Goal: Task Accomplishment & Management: Manage account settings

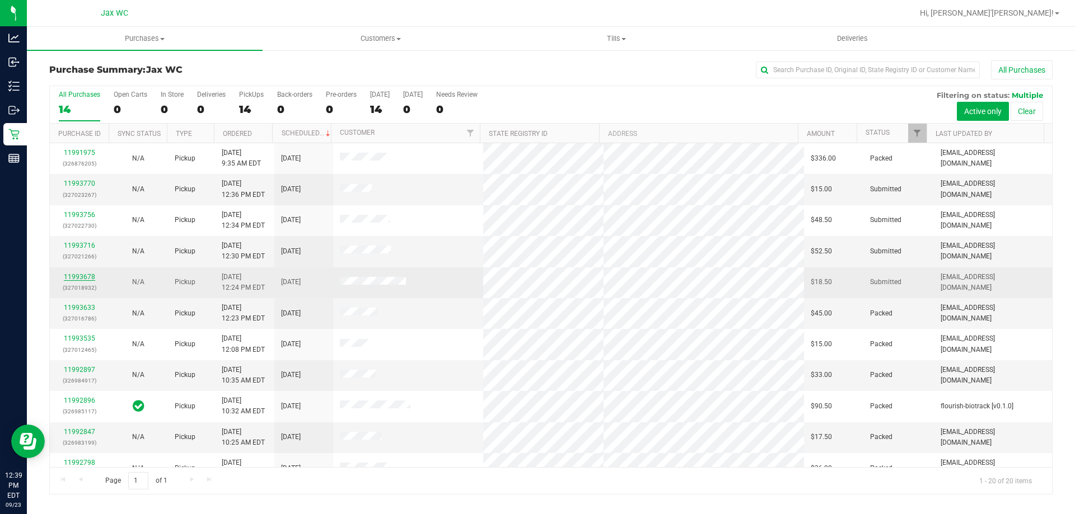
click at [81, 278] on link "11993678" at bounding box center [79, 277] width 31 height 8
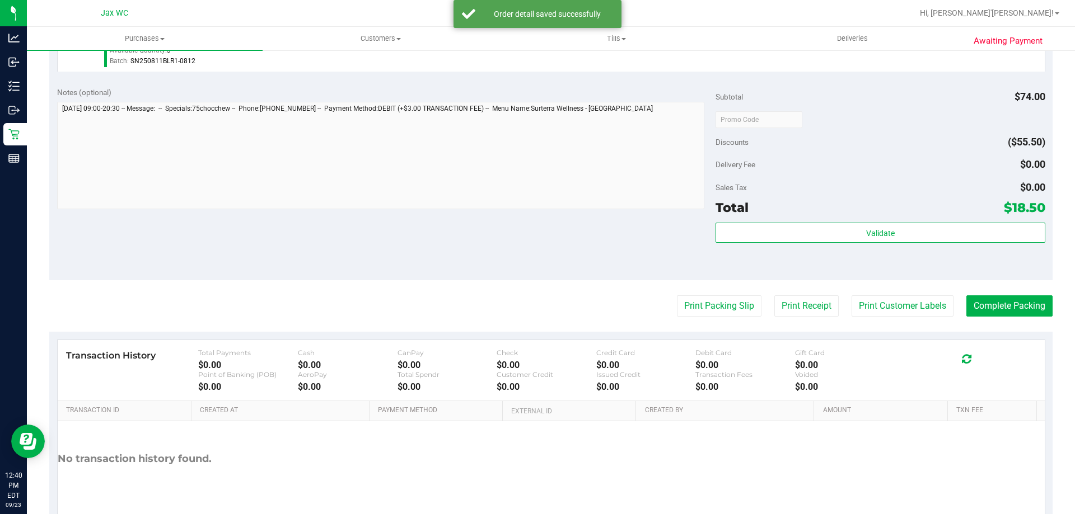
scroll to position [401, 0]
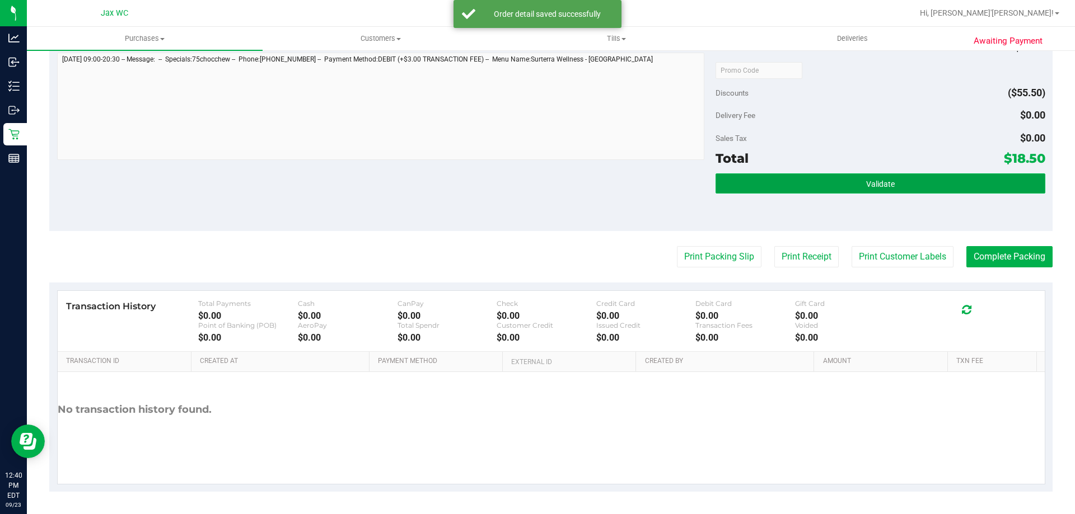
click at [893, 187] on button "Validate" at bounding box center [879, 184] width 329 height 20
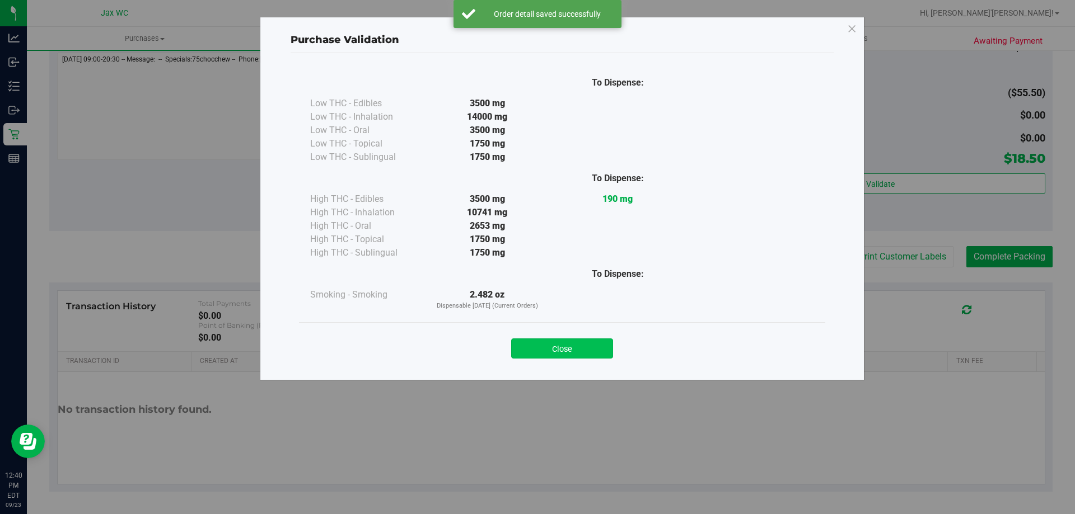
click at [602, 341] on button "Close" at bounding box center [562, 349] width 102 height 20
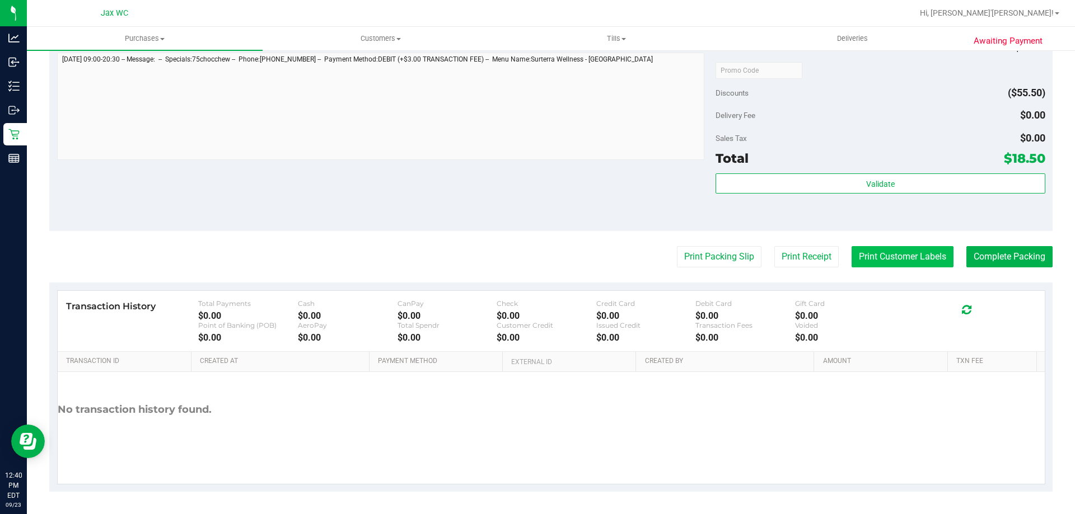
click at [866, 251] on button "Print Customer Labels" at bounding box center [902, 256] width 102 height 21
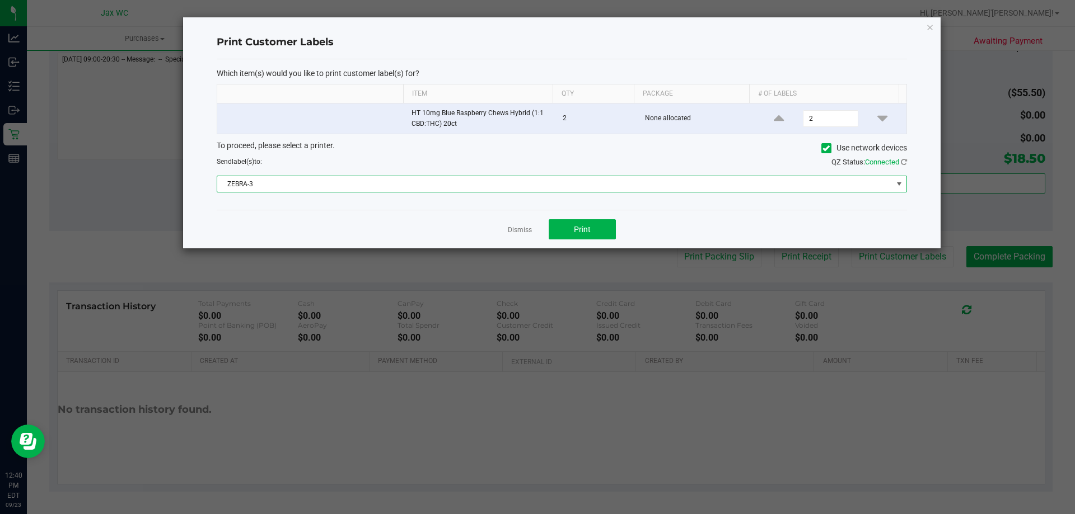
click at [566, 188] on span "ZEBRA-3" at bounding box center [554, 184] width 675 height 16
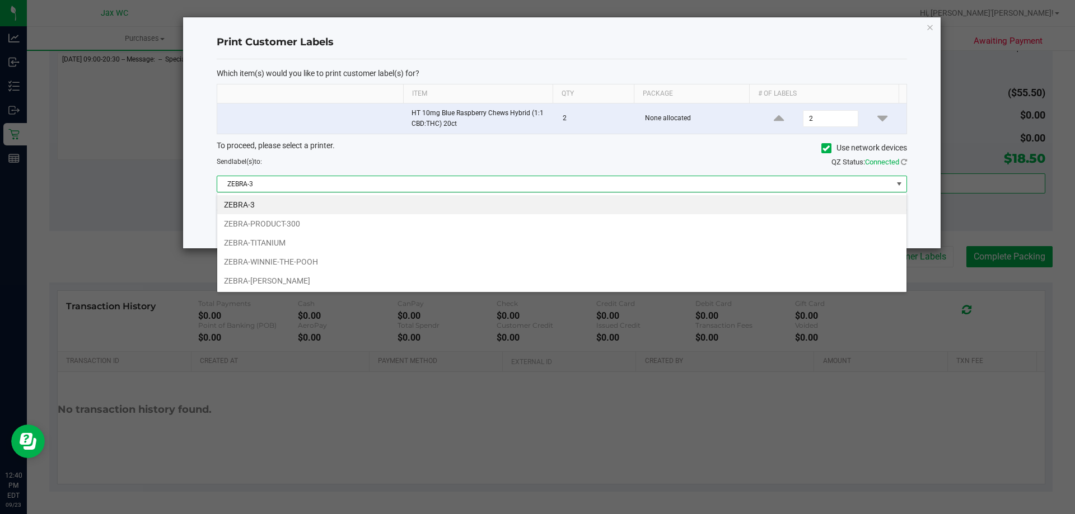
scroll to position [17, 690]
click at [312, 254] on li "ZEBRA-WINNIE-THE-POOH" at bounding box center [561, 261] width 689 height 19
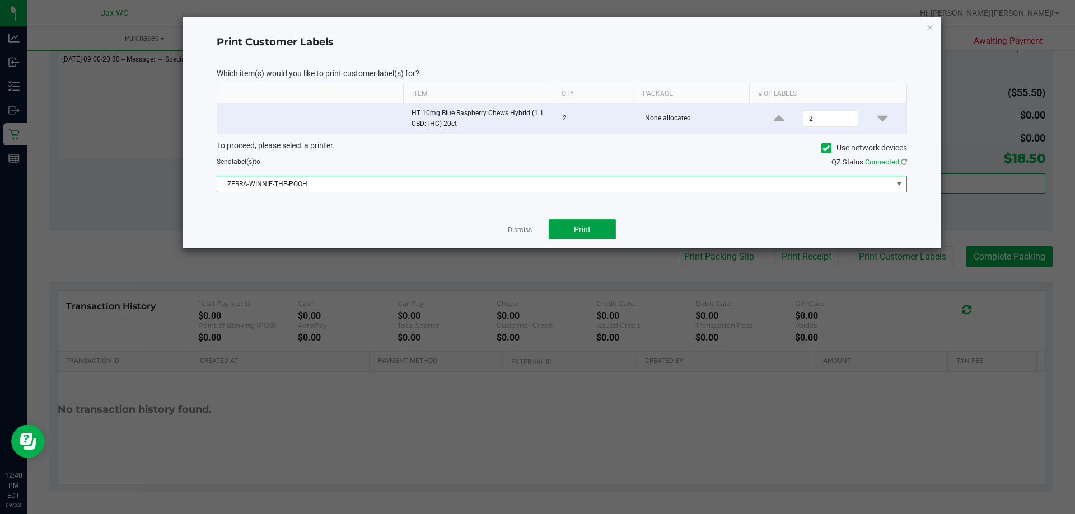
click at [560, 229] on button "Print" at bounding box center [582, 229] width 67 height 20
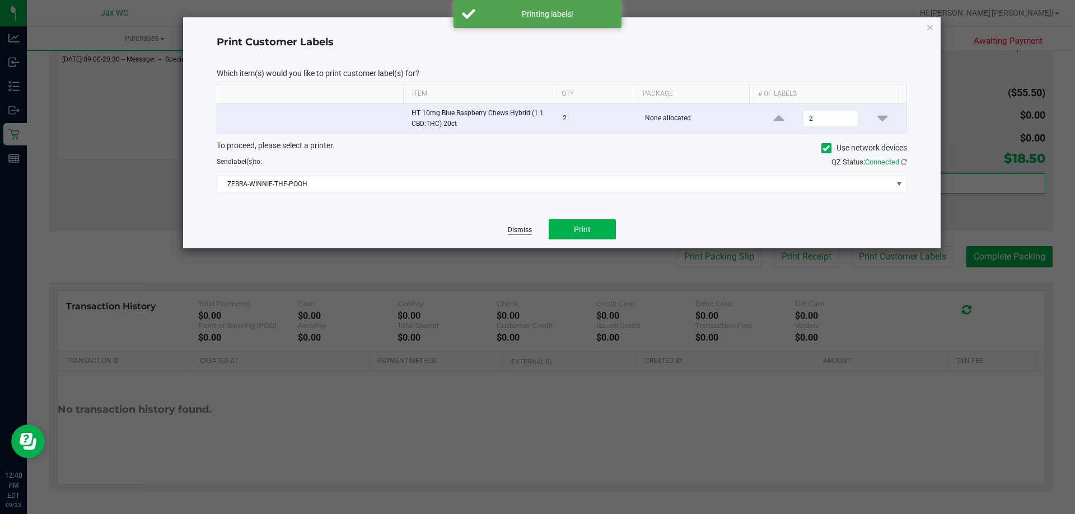
click at [527, 233] on link "Dismiss" at bounding box center [520, 231] width 24 height 10
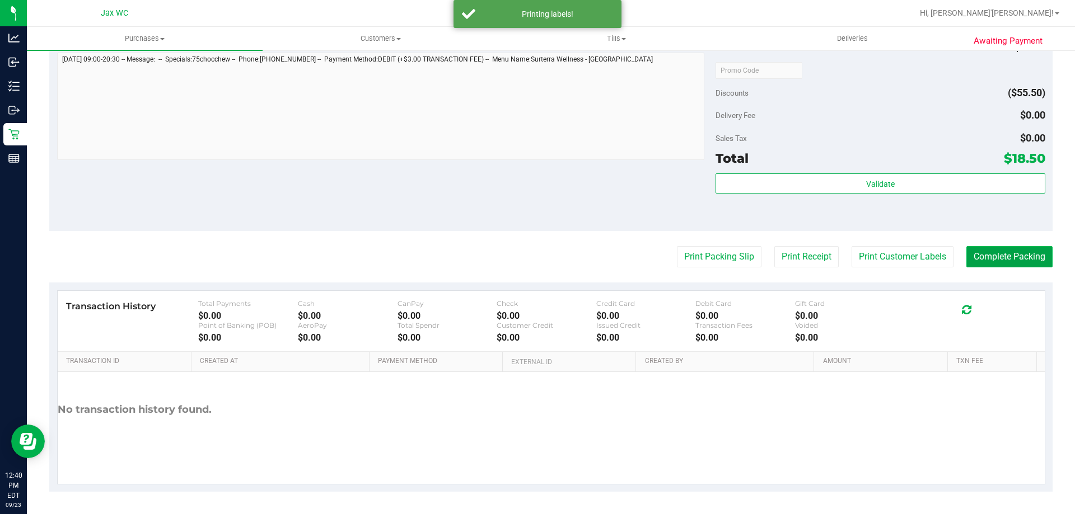
click at [1024, 254] on button "Complete Packing" at bounding box center [1009, 256] width 86 height 21
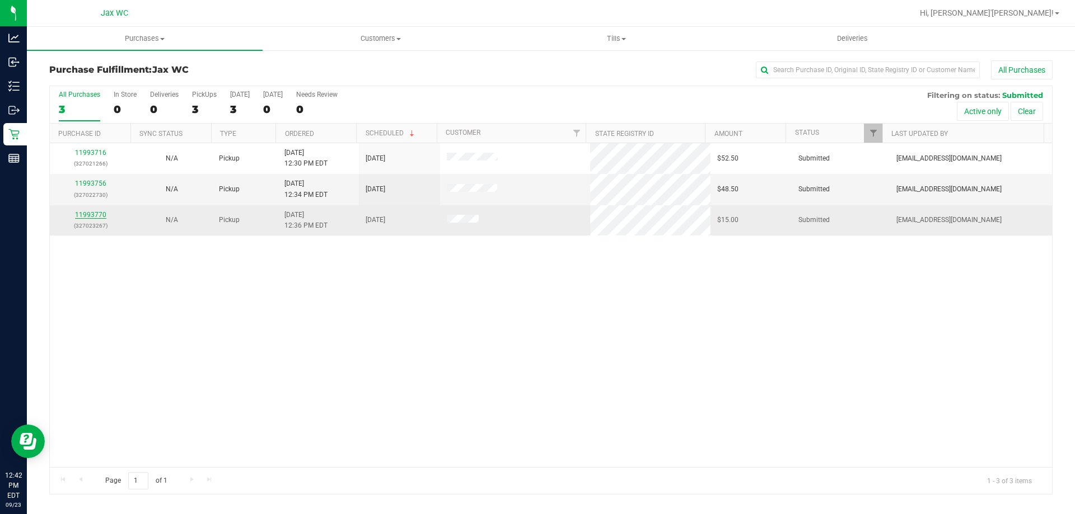
click at [99, 213] on link "11993770" at bounding box center [90, 215] width 31 height 8
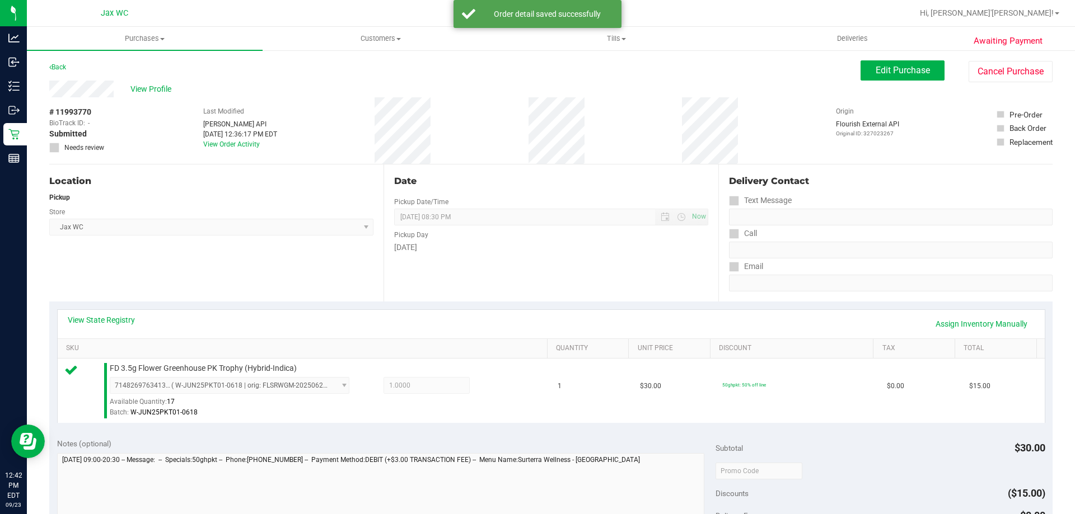
scroll to position [112, 0]
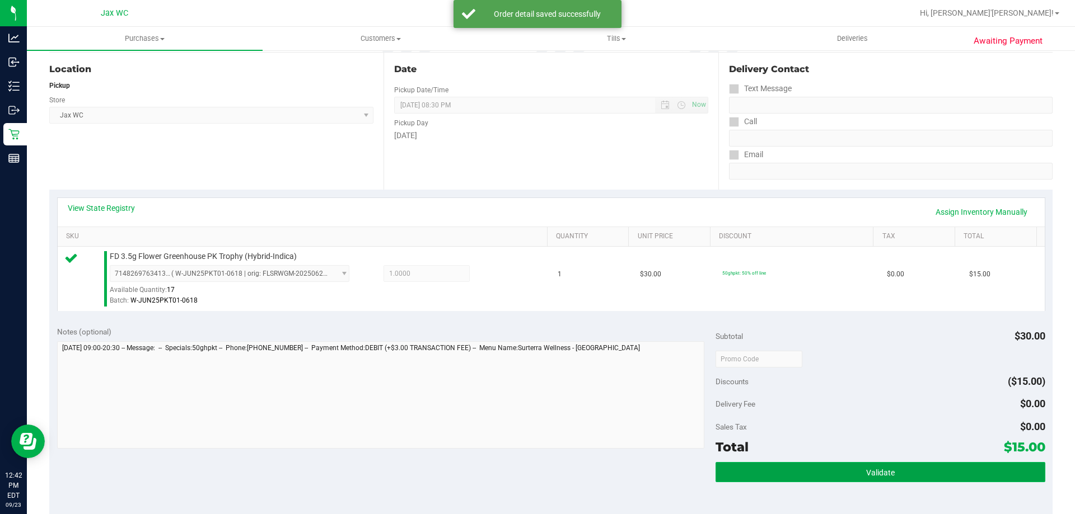
click at [867, 471] on span "Validate" at bounding box center [880, 473] width 29 height 9
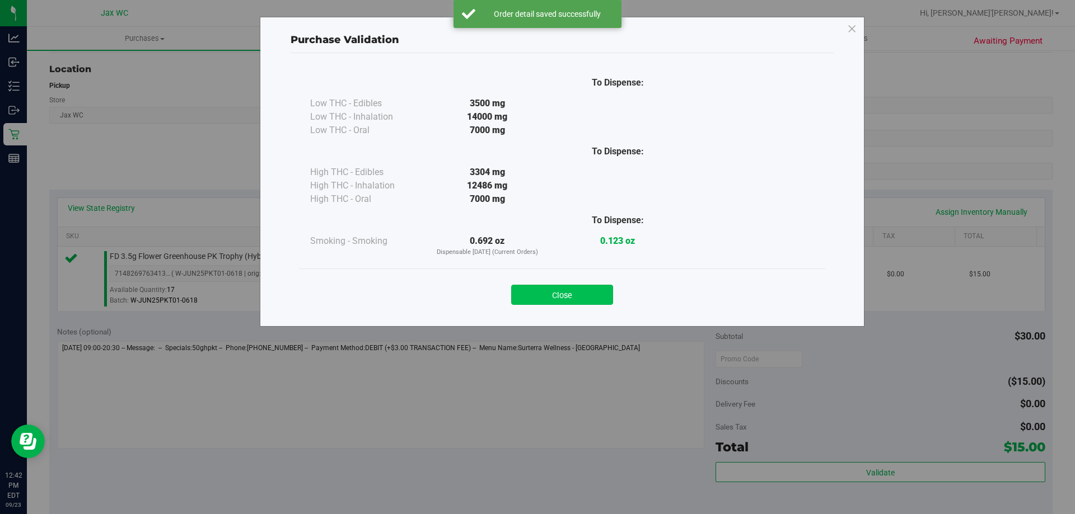
click at [578, 290] on button "Close" at bounding box center [562, 295] width 102 height 20
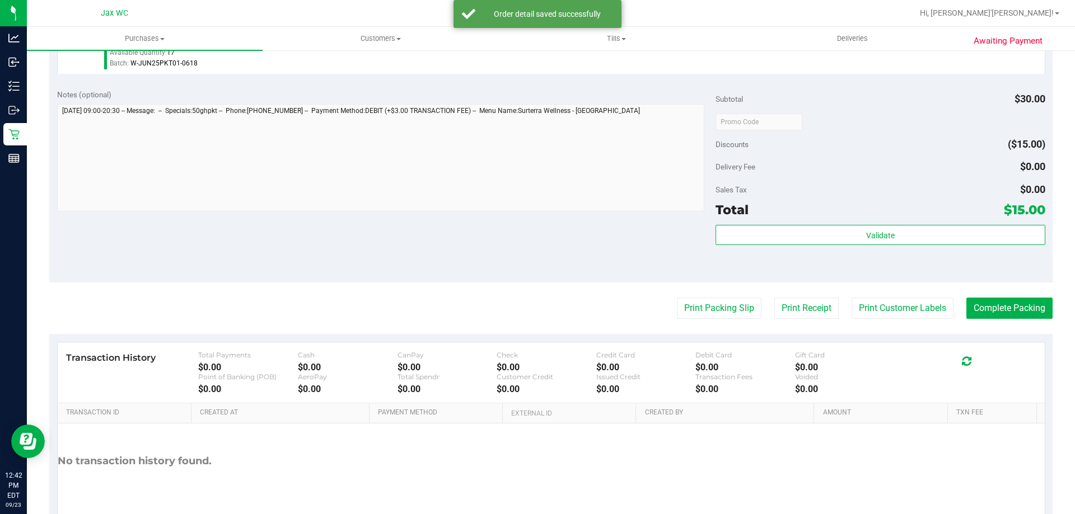
scroll to position [401, 0]
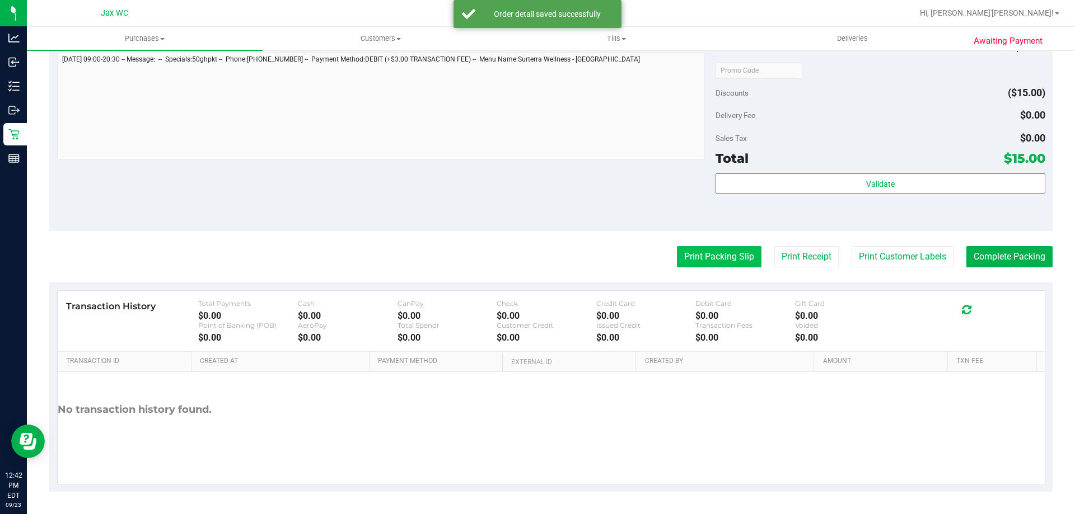
click at [697, 263] on button "Print Packing Slip" at bounding box center [719, 256] width 85 height 21
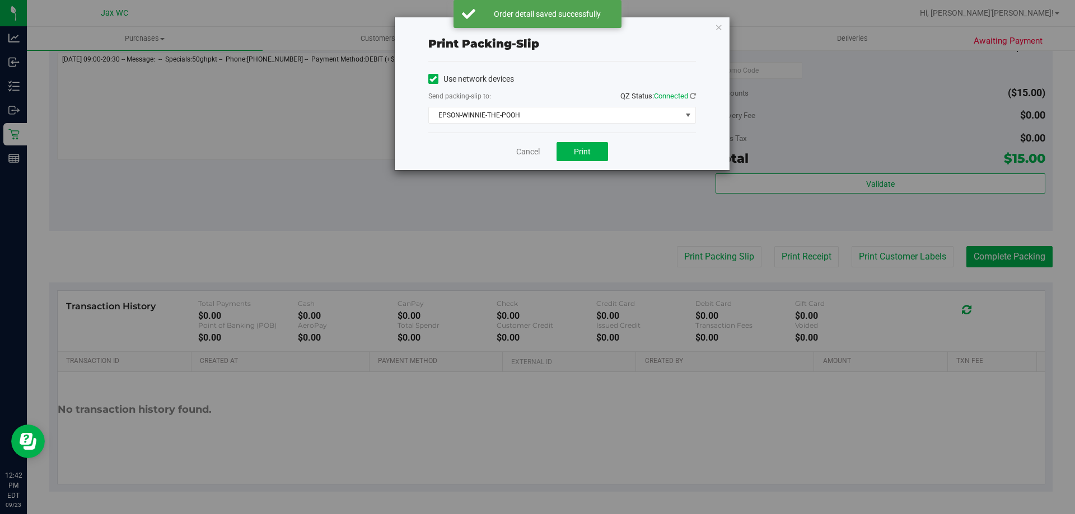
click at [591, 162] on div "Cancel Print" at bounding box center [562, 152] width 268 height 38
click at [587, 155] on span "Print" at bounding box center [582, 151] width 17 height 9
click at [532, 151] on link "Cancel" at bounding box center [528, 152] width 24 height 12
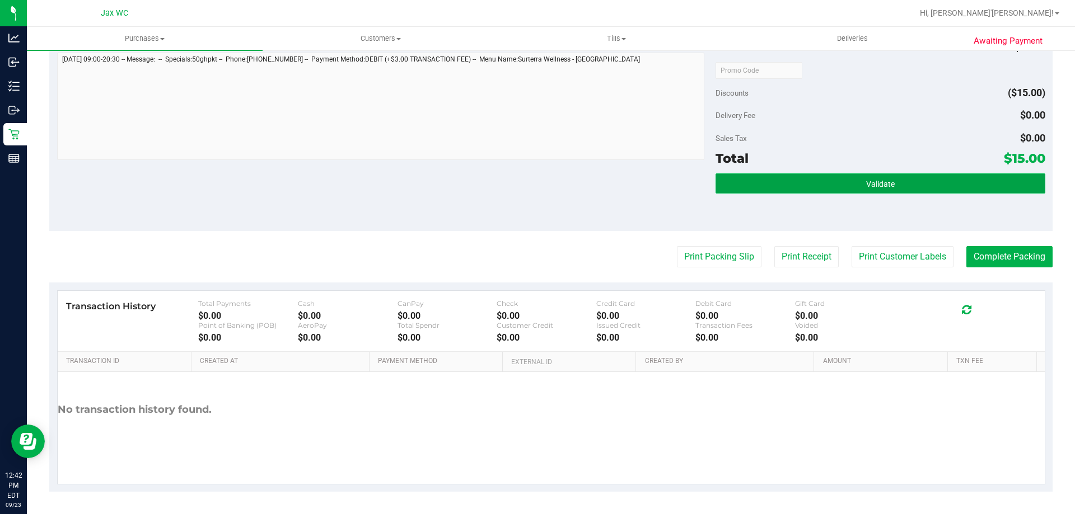
drag, startPoint x: 826, startPoint y: 181, endPoint x: 847, endPoint y: 184, distance: 20.8
click at [826, 181] on button "Validate" at bounding box center [879, 184] width 329 height 20
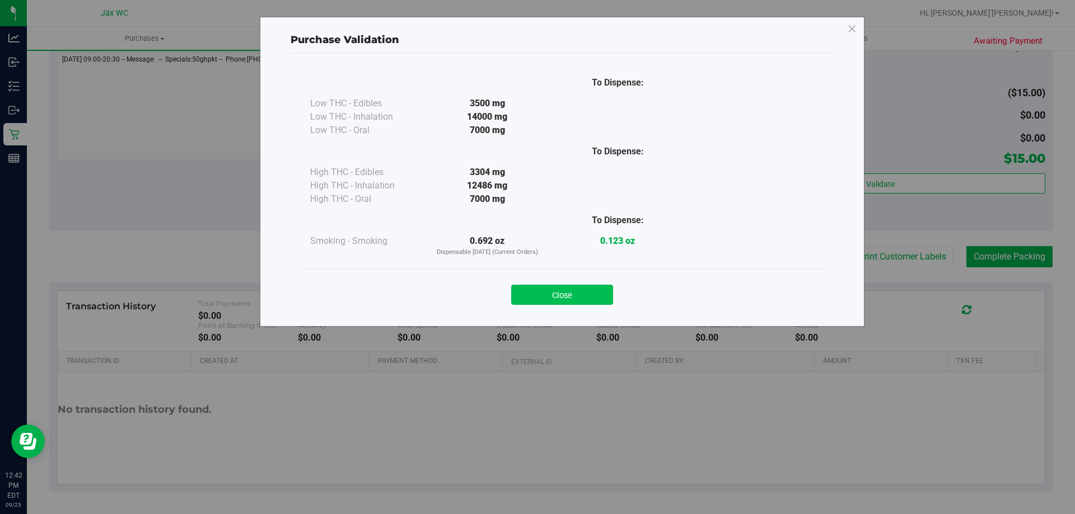
drag, startPoint x: 555, startPoint y: 293, endPoint x: 607, endPoint y: 291, distance: 52.7
click at [560, 294] on button "Close" at bounding box center [562, 295] width 102 height 20
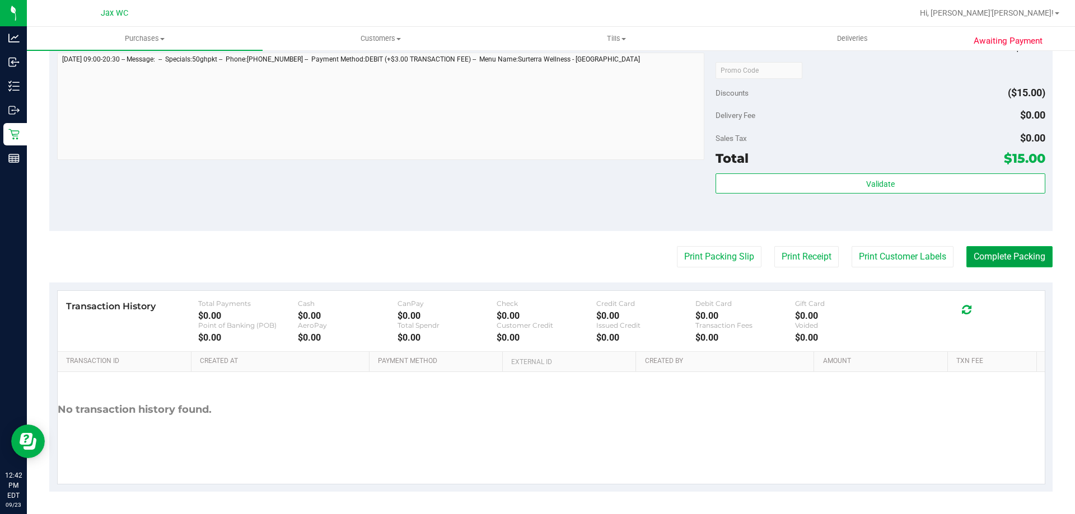
click at [1037, 262] on button "Complete Packing" at bounding box center [1009, 256] width 86 height 21
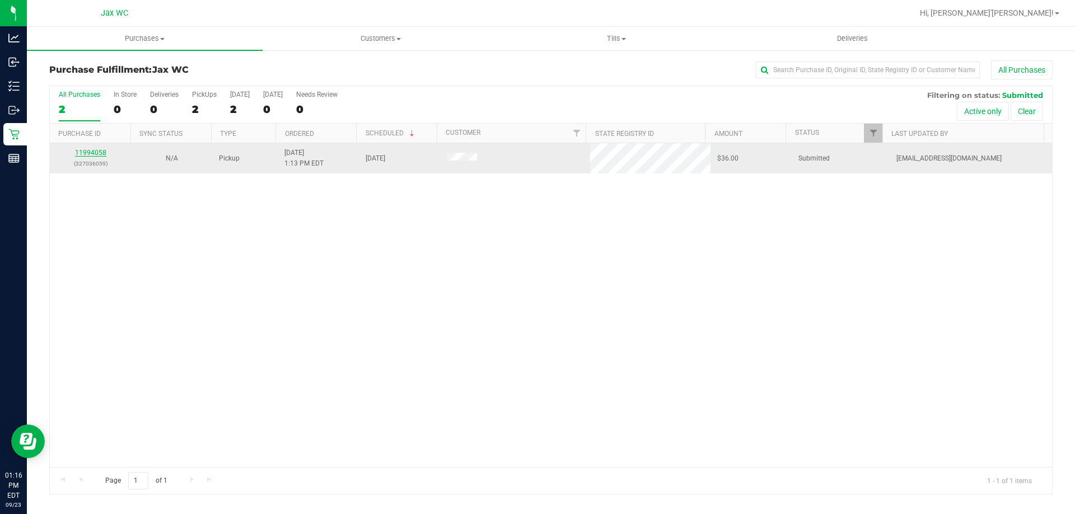
click at [100, 150] on link "11994058" at bounding box center [90, 153] width 31 height 8
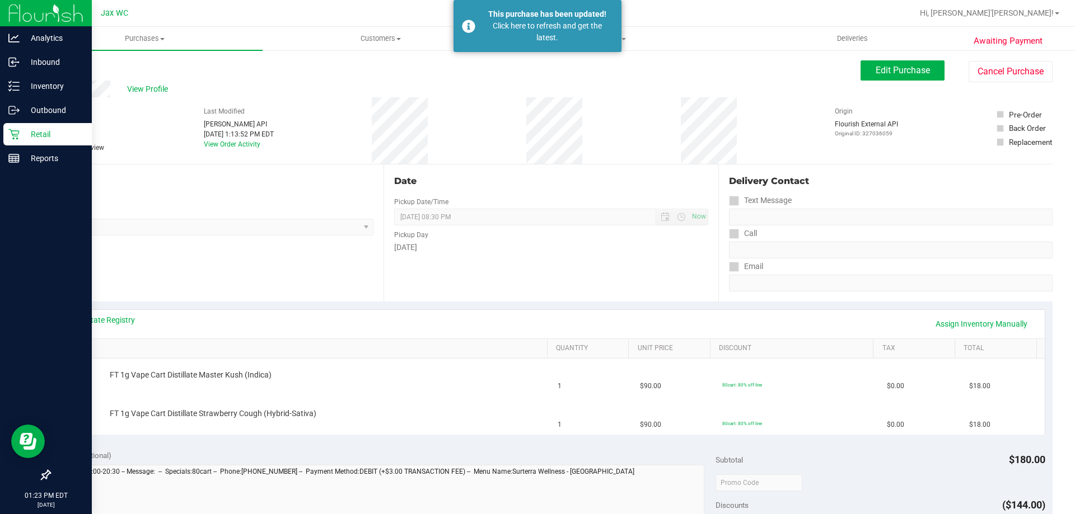
click at [34, 133] on p "Retail" at bounding box center [53, 134] width 67 height 13
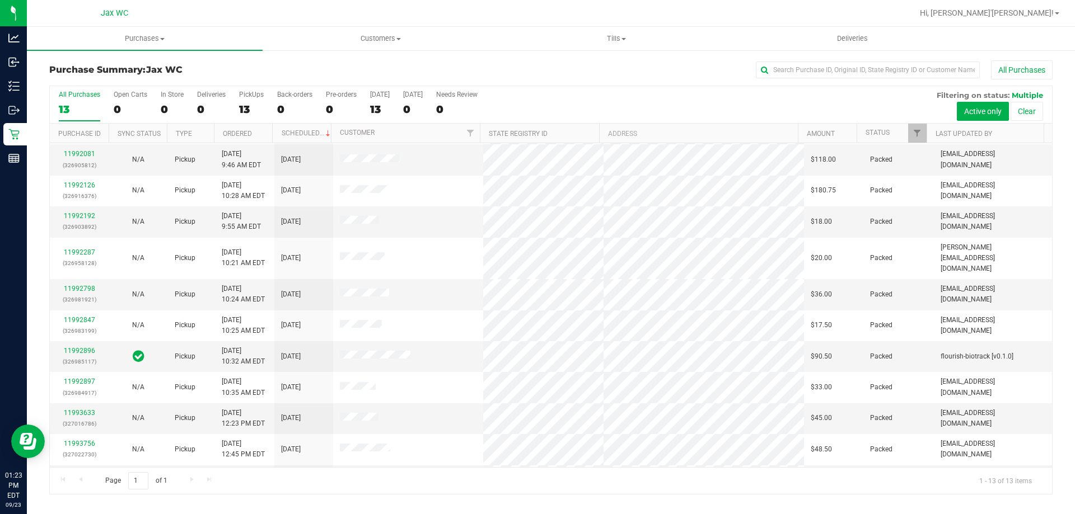
scroll to position [78, 0]
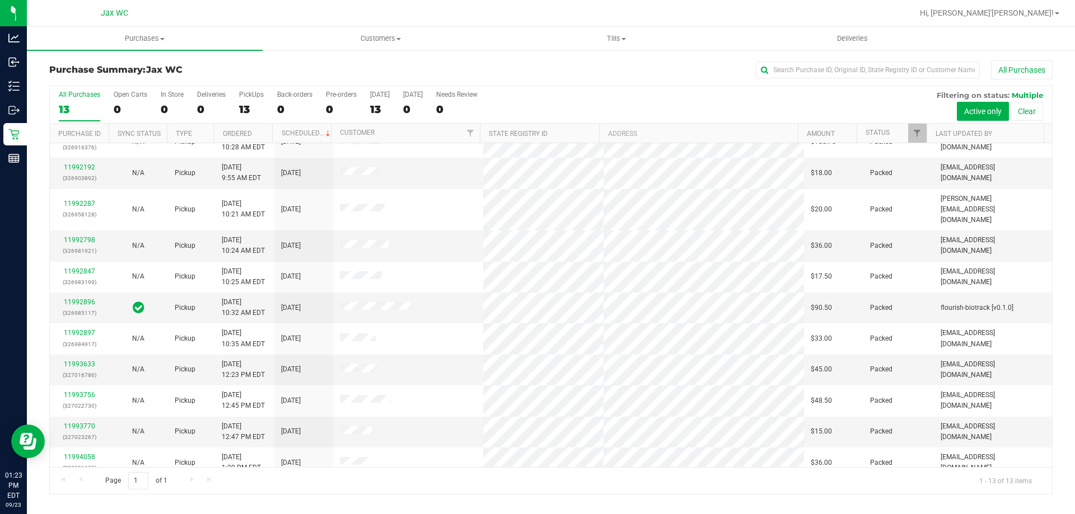
drag, startPoint x: 636, startPoint y: 142, endPoint x: 585, endPoint y: 58, distance: 98.7
click at [585, 58] on div "Purchase Summary: Jax WC All Purchases All Purchases 13 Open Carts 0 In Store 0…" at bounding box center [551, 277] width 1048 height 457
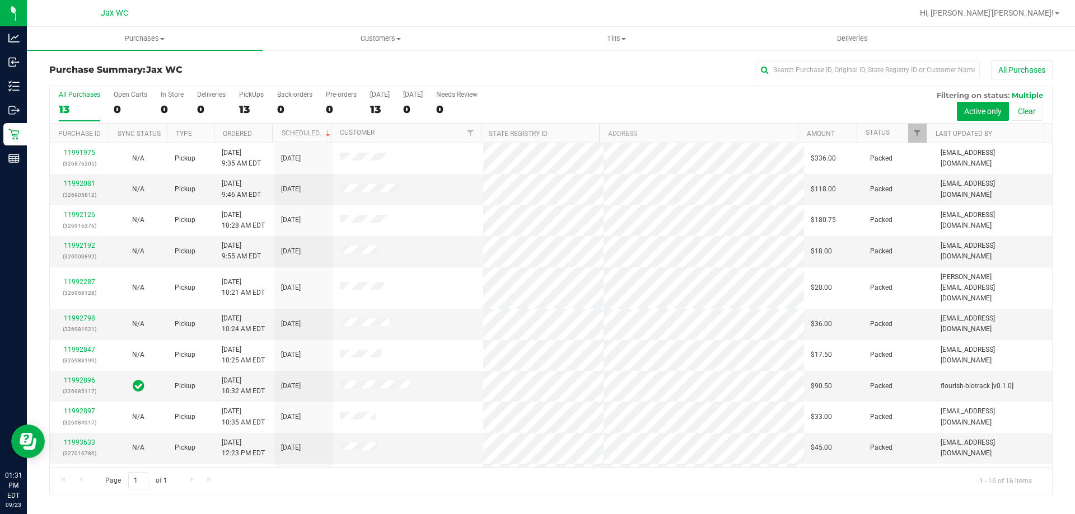
scroll to position [172, 0]
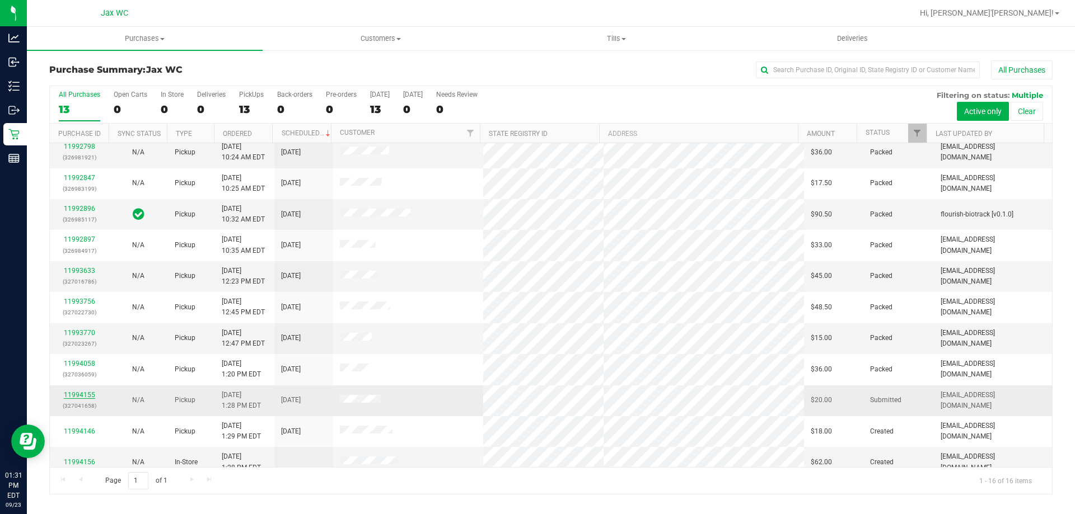
click at [74, 391] on link "11994155" at bounding box center [79, 395] width 31 height 8
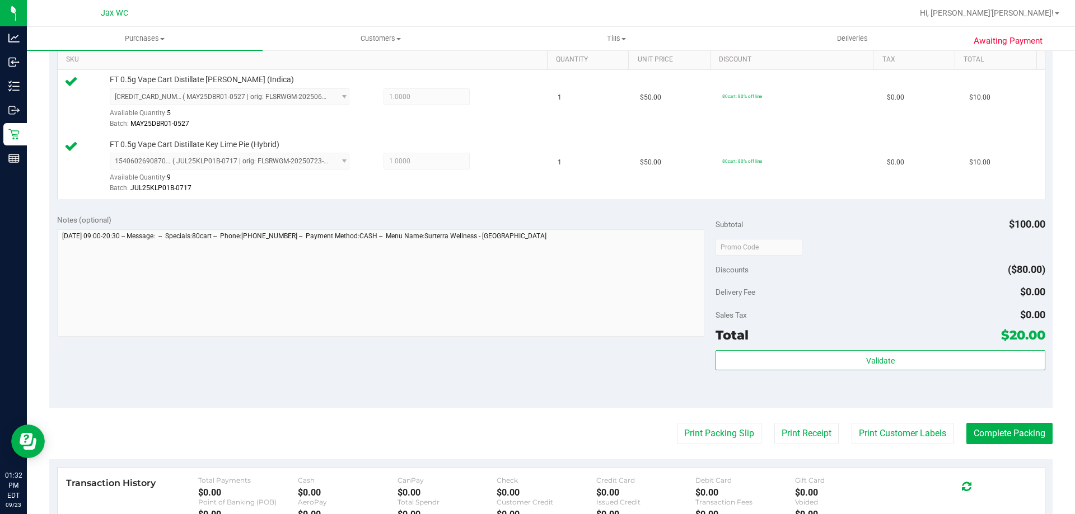
scroll to position [466, 0]
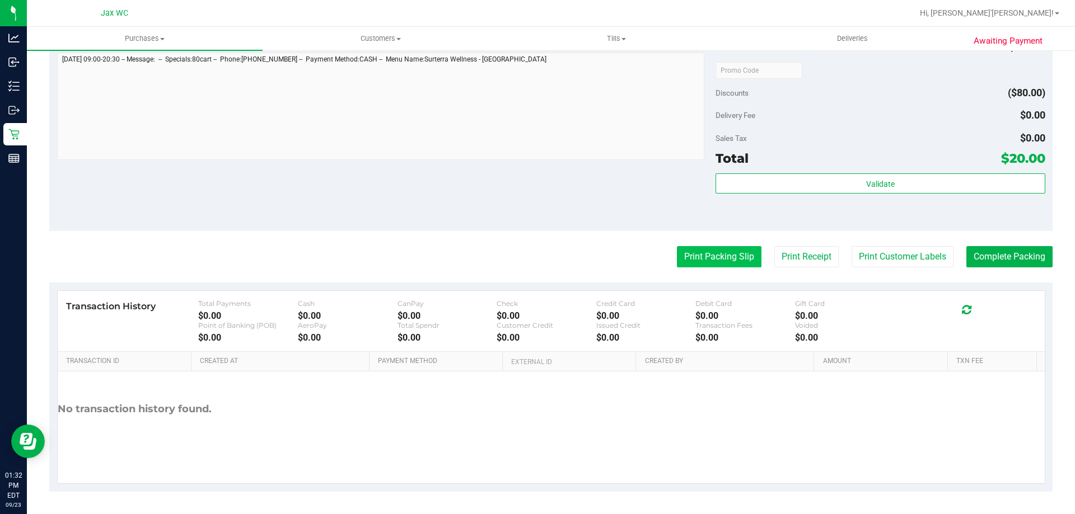
click at [715, 250] on button "Print Packing Slip" at bounding box center [719, 256] width 85 height 21
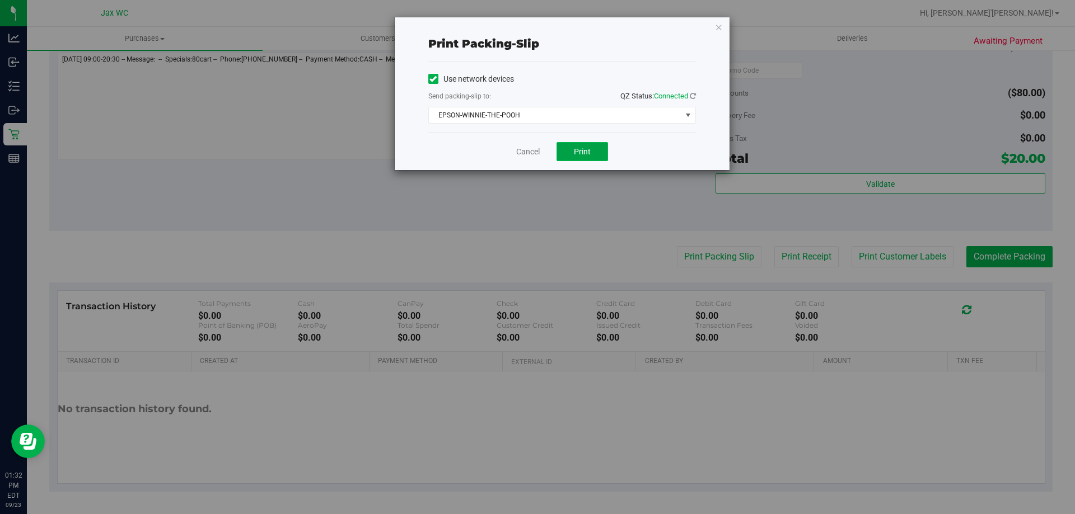
click at [566, 150] on button "Print" at bounding box center [581, 151] width 51 height 19
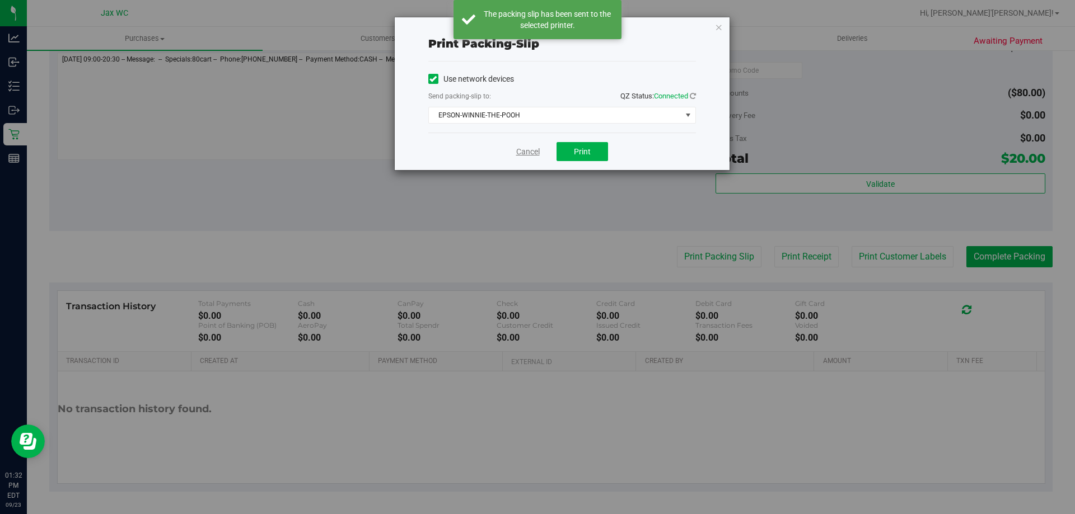
click at [528, 151] on link "Cancel" at bounding box center [528, 152] width 24 height 12
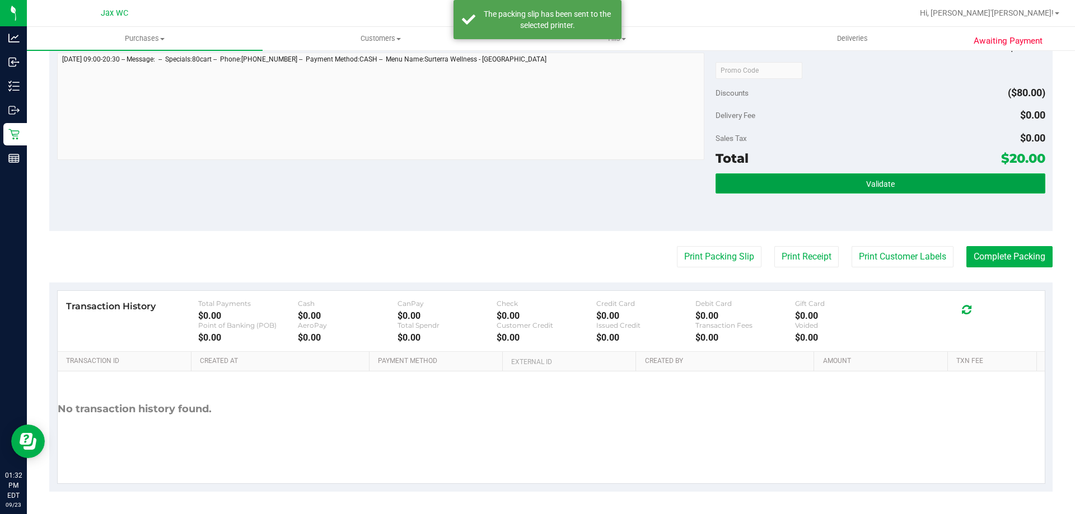
click at [763, 177] on button "Validate" at bounding box center [879, 184] width 329 height 20
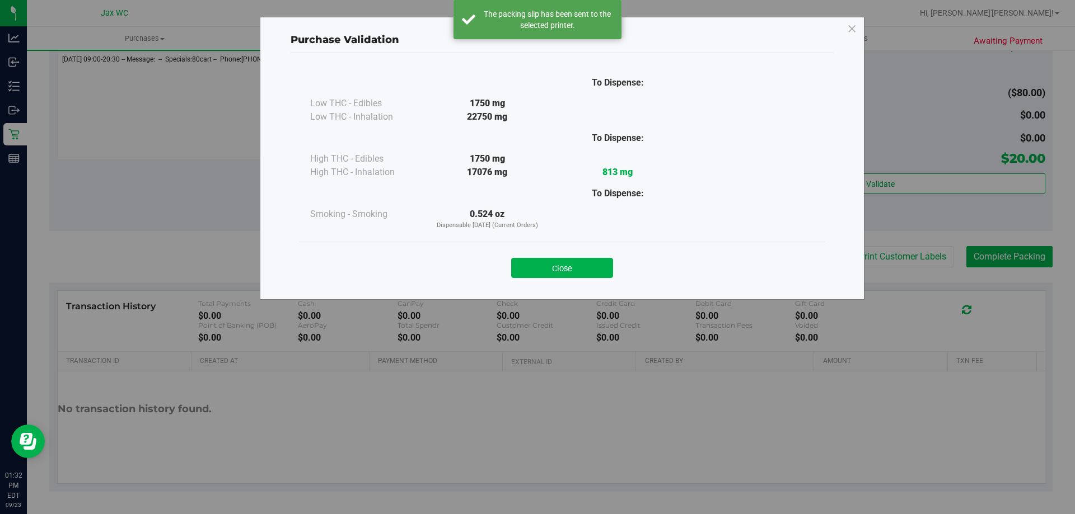
drag, startPoint x: 559, startPoint y: 268, endPoint x: 585, endPoint y: 264, distance: 26.5
click at [560, 268] on button "Close" at bounding box center [562, 268] width 102 height 20
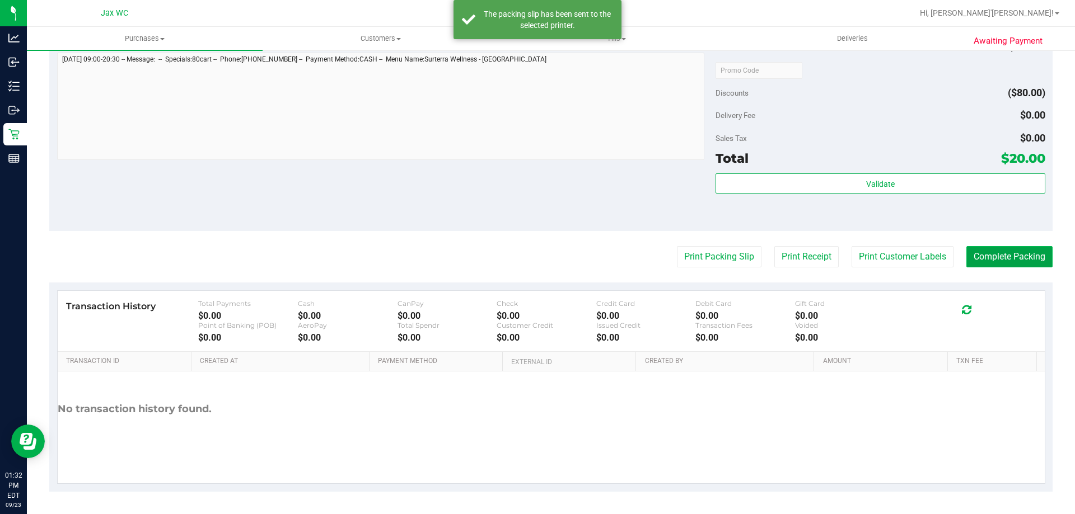
click at [1000, 256] on button "Complete Packing" at bounding box center [1009, 256] width 86 height 21
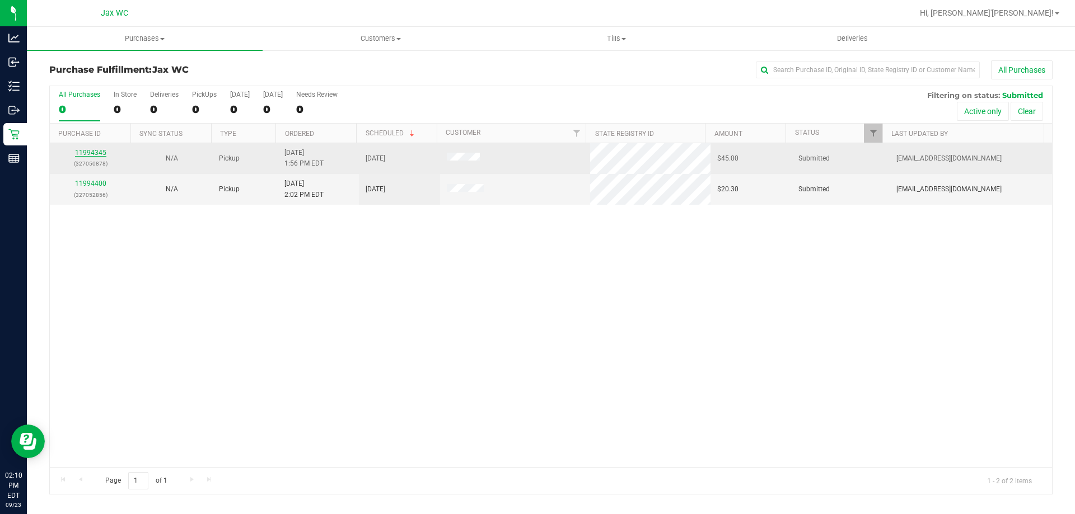
click at [96, 151] on link "11994345" at bounding box center [90, 153] width 31 height 8
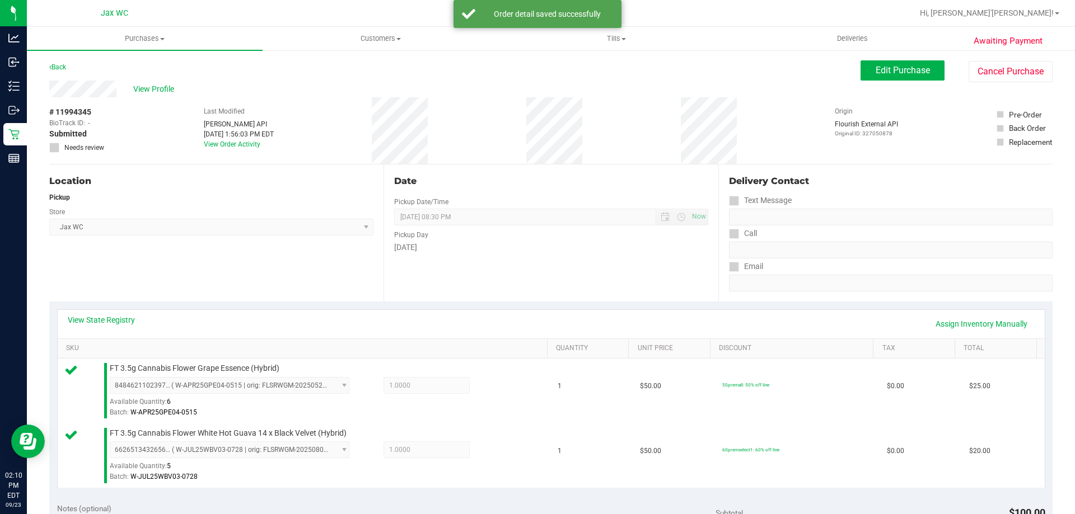
scroll to position [448, 0]
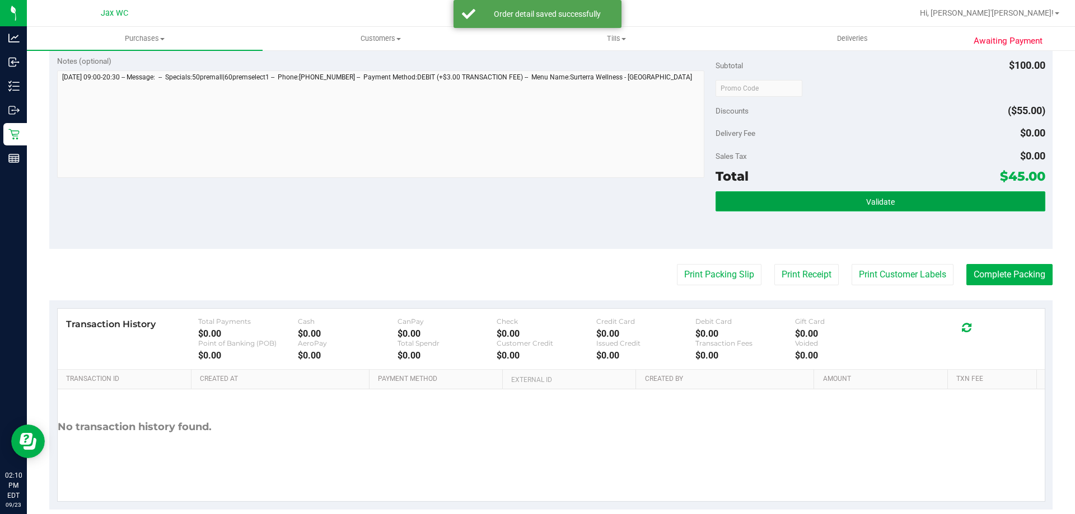
click at [907, 200] on button "Validate" at bounding box center [879, 201] width 329 height 20
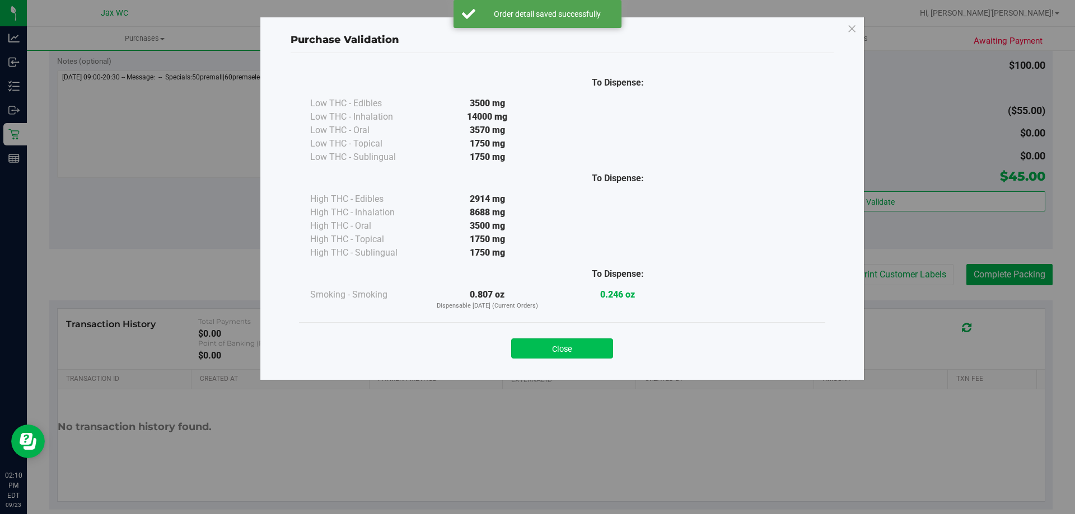
click at [597, 358] on button "Close" at bounding box center [562, 349] width 102 height 20
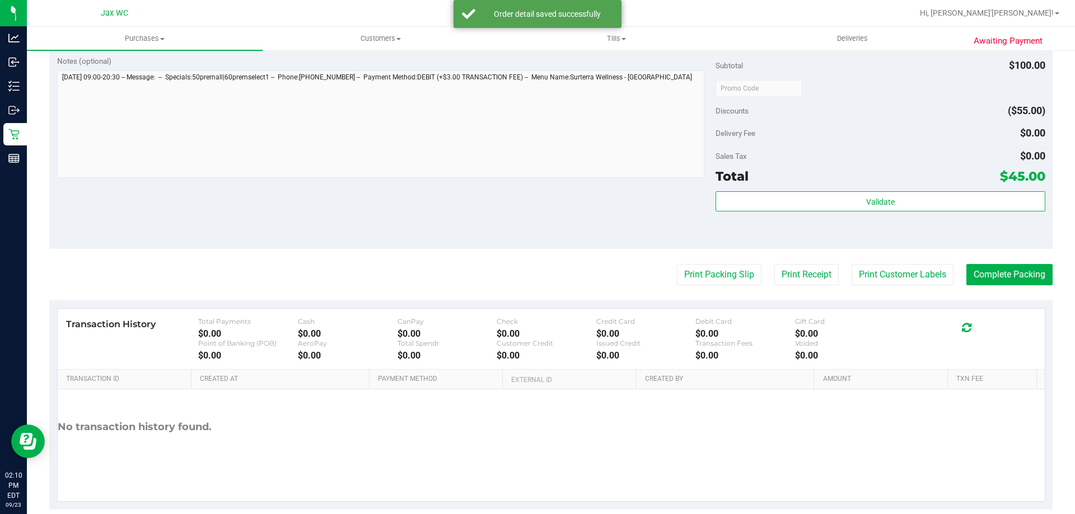
click at [891, 261] on purchase-details "Back Edit Purchase Cancel Purchase View Profile # 11994345 BioTrack ID: - Submi…" at bounding box center [550, 61] width 1003 height 897
click at [891, 266] on button "Print Customer Labels" at bounding box center [902, 274] width 102 height 21
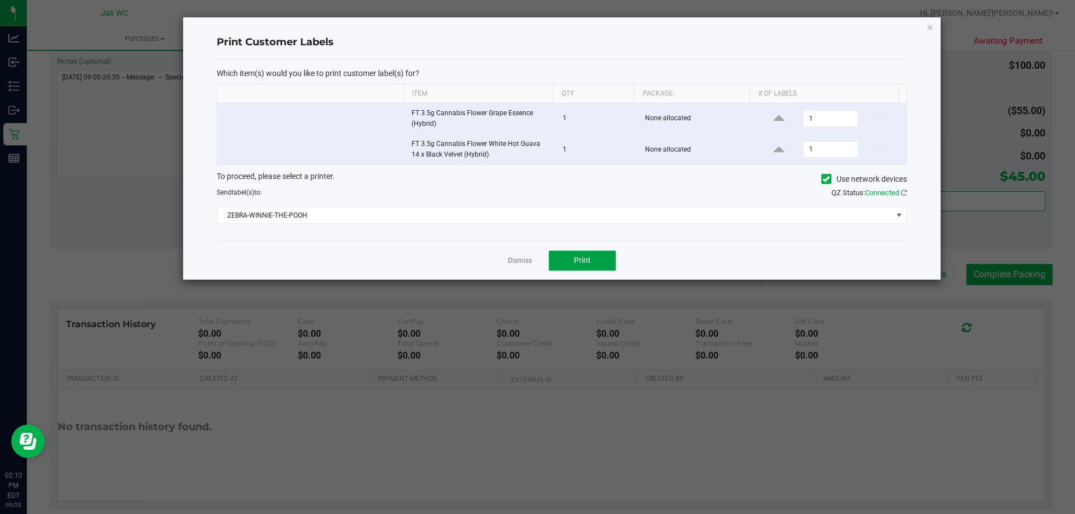
click at [587, 254] on button "Print" at bounding box center [582, 261] width 67 height 20
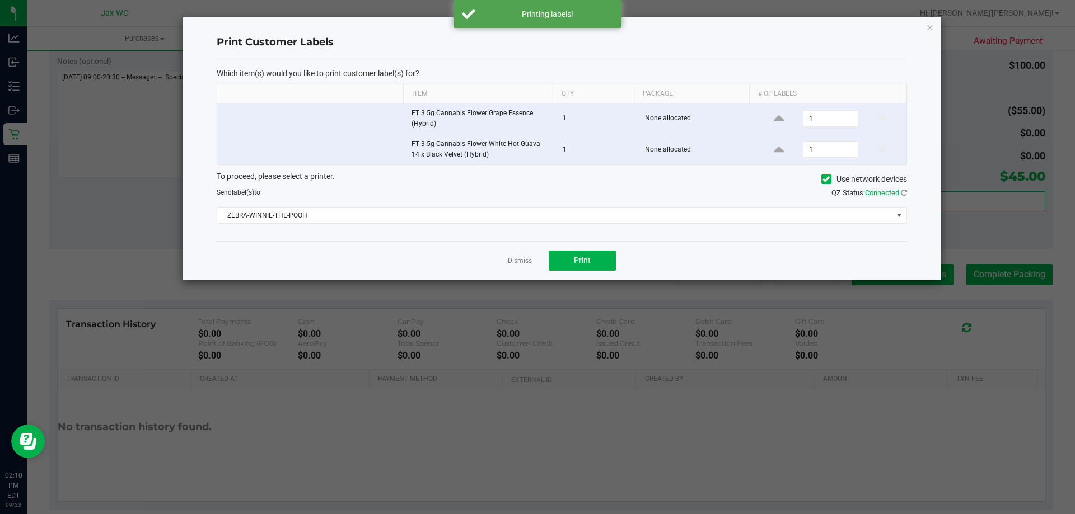
drag, startPoint x: 514, startPoint y: 260, endPoint x: 882, endPoint y: 283, distance: 369.0
click at [516, 260] on link "Dismiss" at bounding box center [520, 261] width 24 height 10
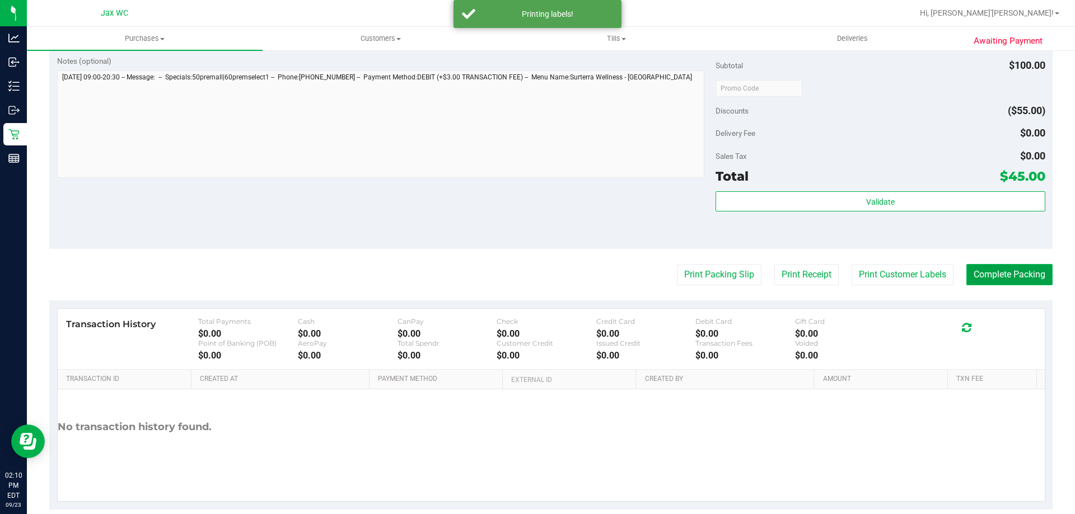
click at [998, 276] on button "Complete Packing" at bounding box center [1009, 274] width 86 height 21
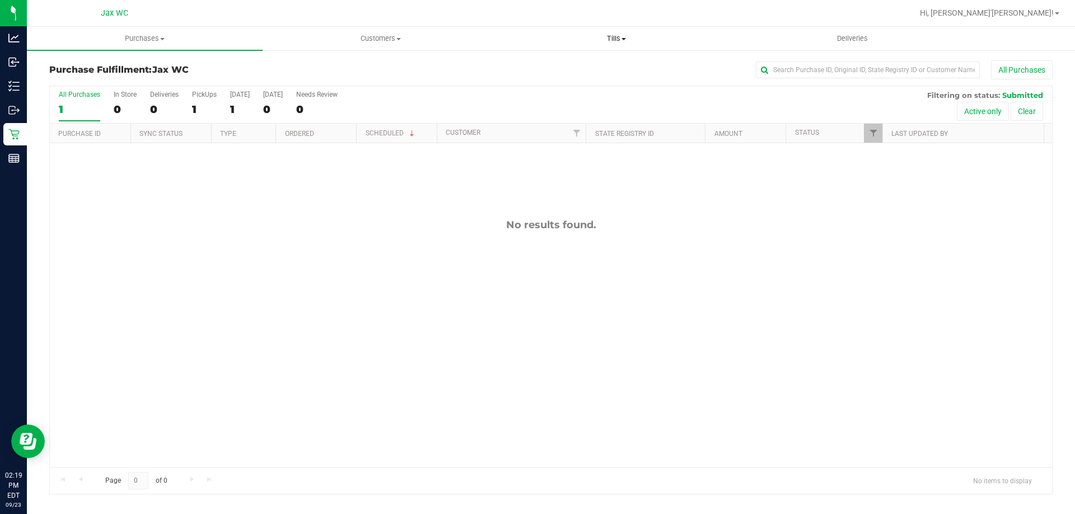
click at [618, 37] on span "Tills" at bounding box center [616, 39] width 235 height 10
click at [556, 65] on span "Manage tills" at bounding box center [536, 68] width 76 height 10
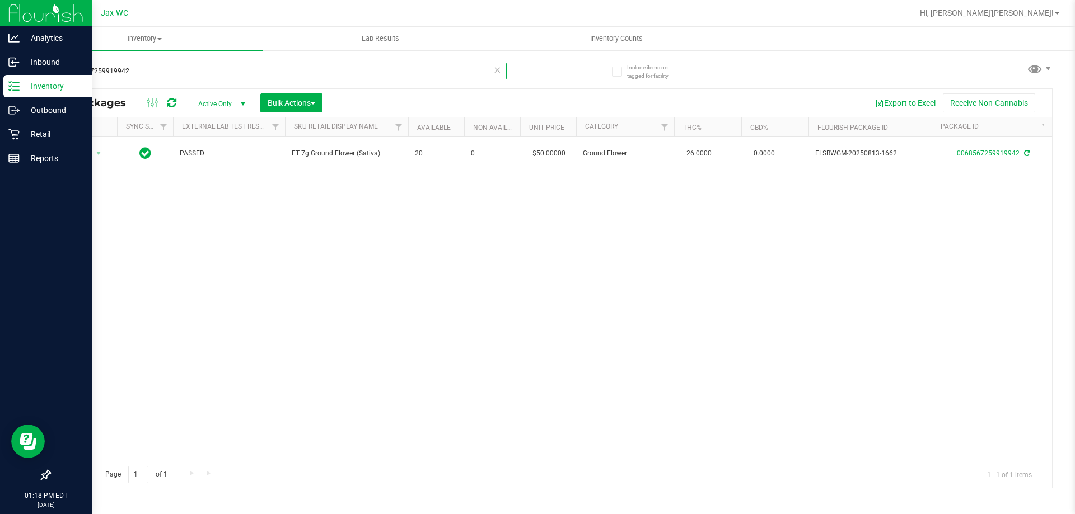
drag, startPoint x: 154, startPoint y: 70, endPoint x: 0, endPoint y: 96, distance: 156.7
click at [0, 78] on div "Analytics Inbound Inventory Outbound Retail Reports 01:18 PM EDT 09/23/2025 09/…" at bounding box center [537, 257] width 1075 height 514
type input "blt"
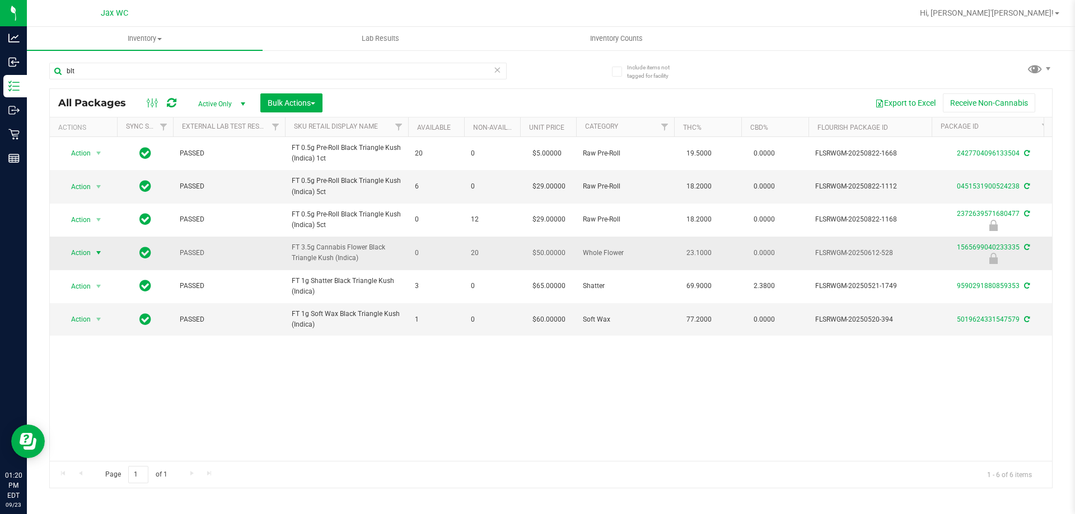
click at [68, 254] on span "Action" at bounding box center [76, 253] width 30 height 16
click at [115, 334] on li "Print package label" at bounding box center [98, 338] width 72 height 17
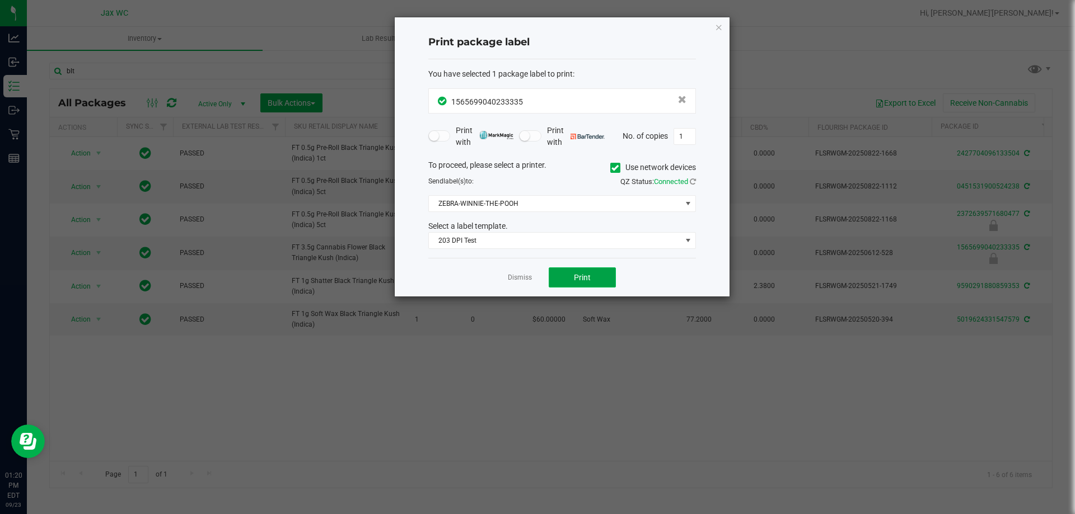
click at [580, 276] on span "Print" at bounding box center [582, 277] width 17 height 9
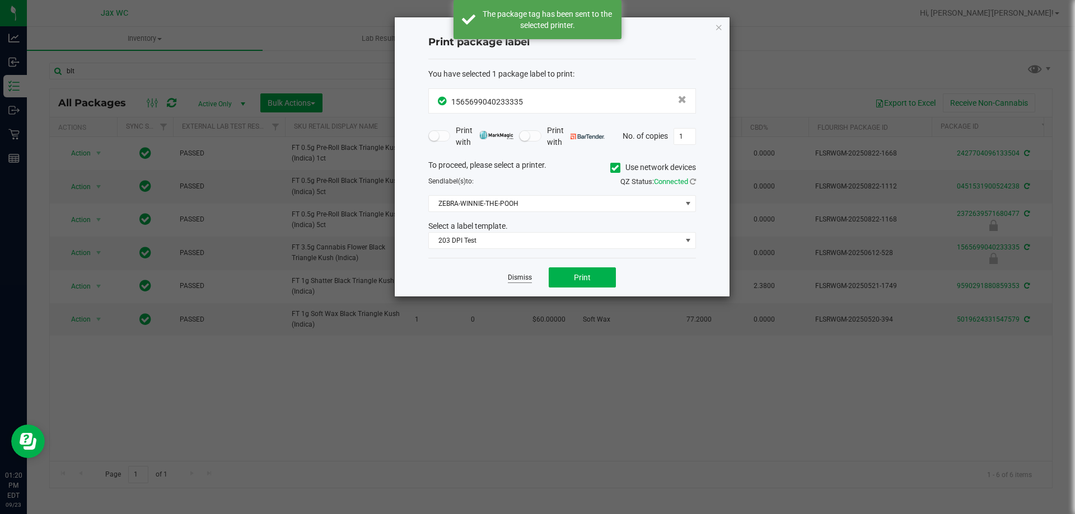
click at [525, 277] on link "Dismiss" at bounding box center [520, 278] width 24 height 10
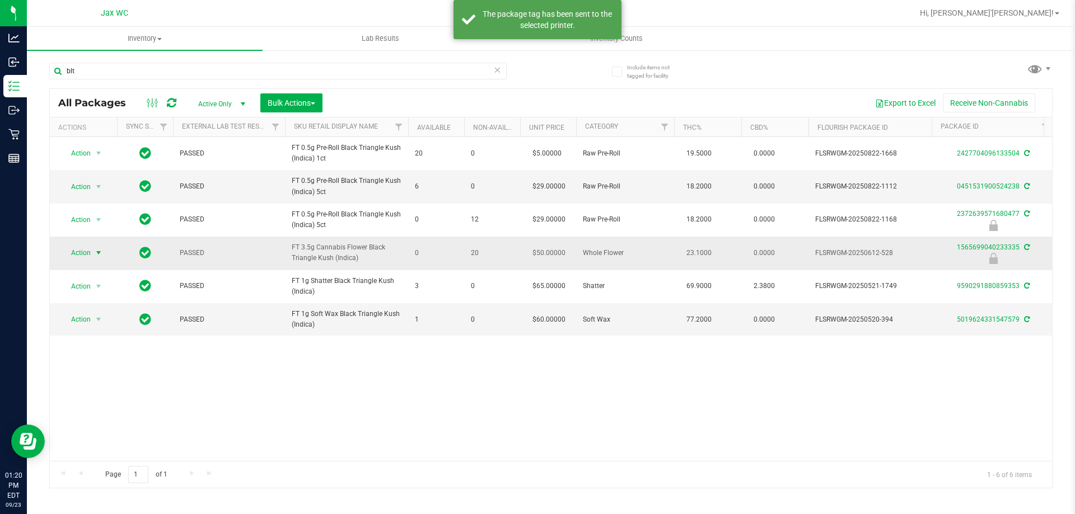
click at [97, 252] on span "select" at bounding box center [98, 253] width 9 height 9
click at [121, 378] on li "Unlock package" at bounding box center [98, 386] width 72 height 17
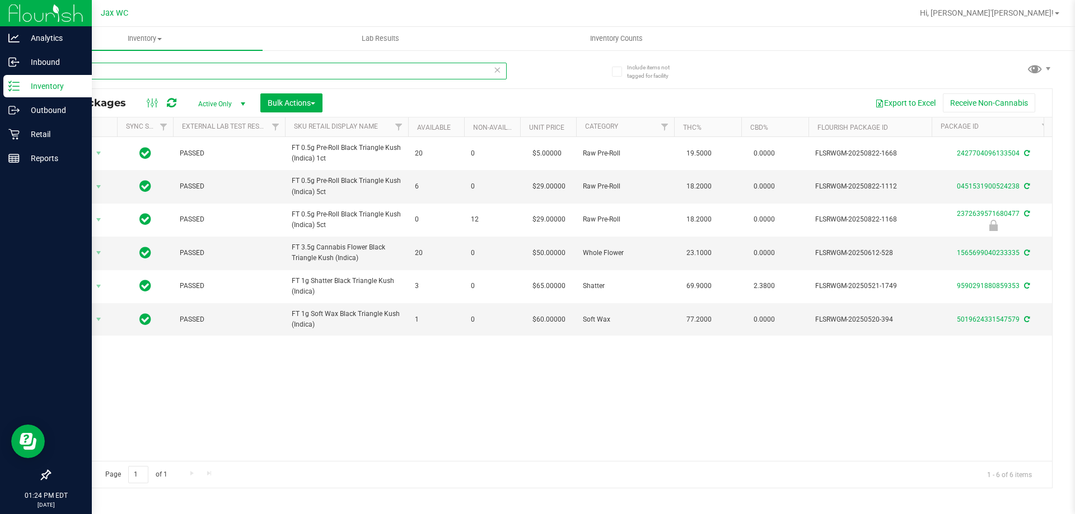
drag, startPoint x: 96, startPoint y: 74, endPoint x: 0, endPoint y: 88, distance: 96.7
click at [0, 78] on div "Analytics Inbound Inventory Outbound Retail Reports 01:24 PM EDT 09/23/2025 09/…" at bounding box center [537, 257] width 1075 height 514
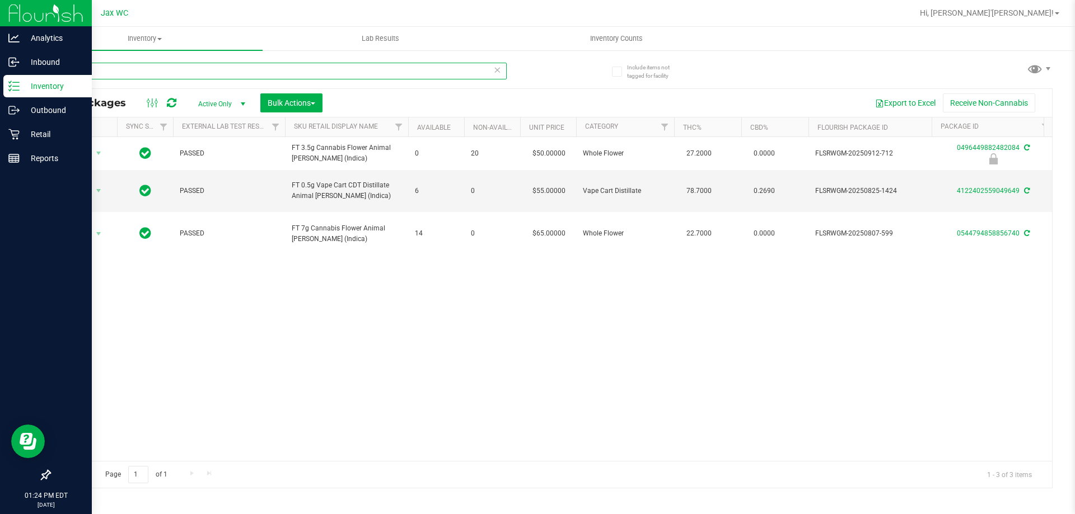
drag, startPoint x: 98, startPoint y: 71, endPoint x: 0, endPoint y: 85, distance: 98.9
click at [0, 84] on div "Analytics Inbound Inventory Outbound Retail Reports 01:24 PM EDT 09/23/2025 09/…" at bounding box center [537, 257] width 1075 height 514
type input "sjy"
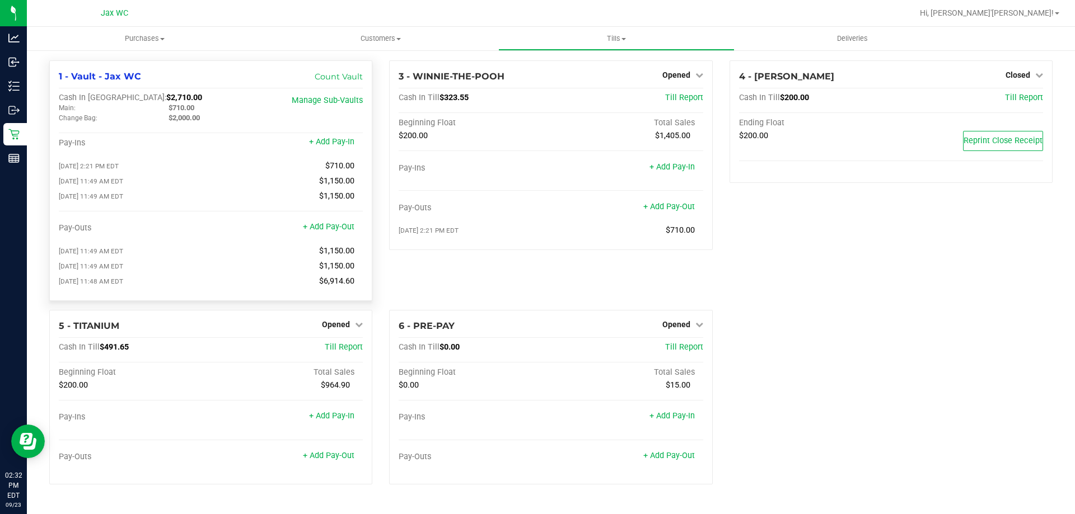
click at [1060, 19] on div "Hi, [PERSON_NAME]'[PERSON_NAME]!" at bounding box center [989, 13] width 148 height 20
click at [1058, 12] on link "Hi, [PERSON_NAME]'[PERSON_NAME]!" at bounding box center [989, 13] width 148 height 12
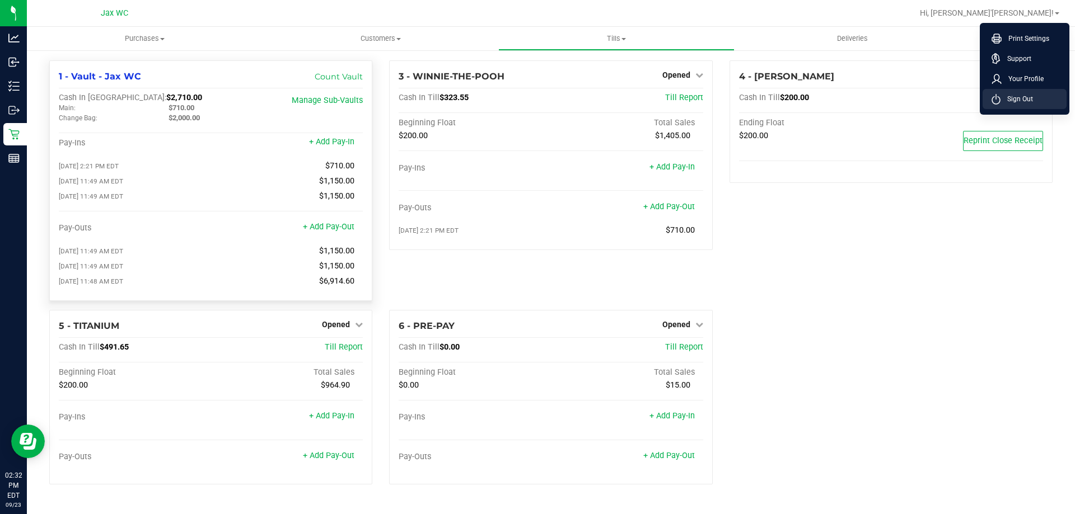
click at [1036, 101] on li "Sign Out" at bounding box center [1024, 99] width 84 height 20
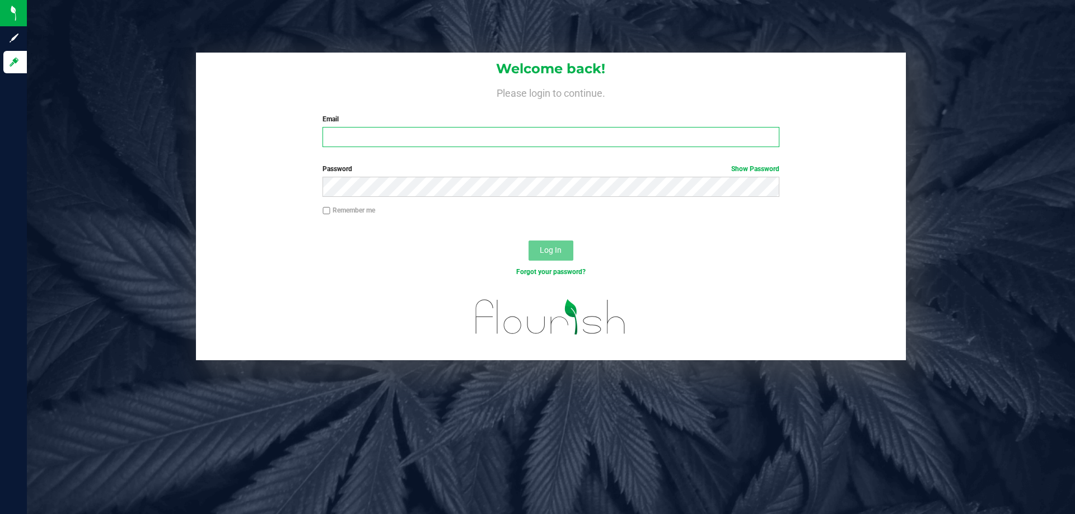
click at [599, 130] on input "Email" at bounding box center [550, 137] width 456 height 20
click at [414, 135] on input "Email" at bounding box center [550, 137] width 456 height 20
type input "ansmith@liveparallel.com"
click at [528, 241] on button "Log In" at bounding box center [550, 251] width 45 height 20
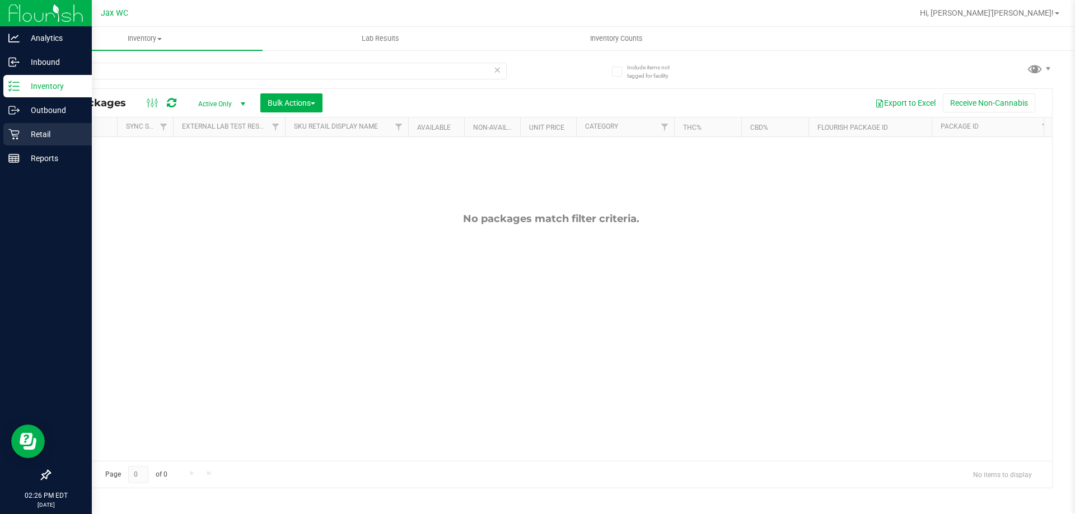
click at [34, 134] on p "Retail" at bounding box center [53, 134] width 67 height 13
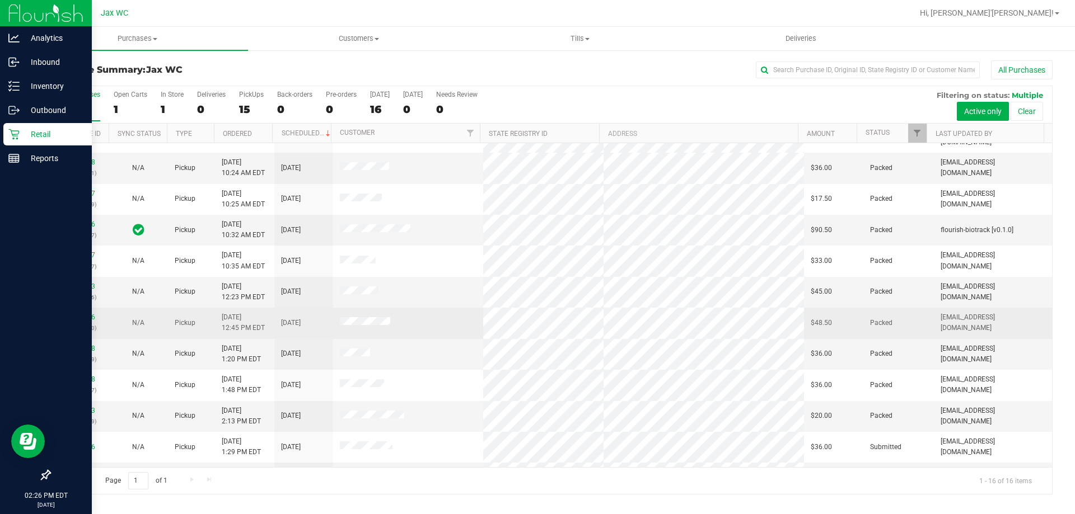
scroll to position [172, 0]
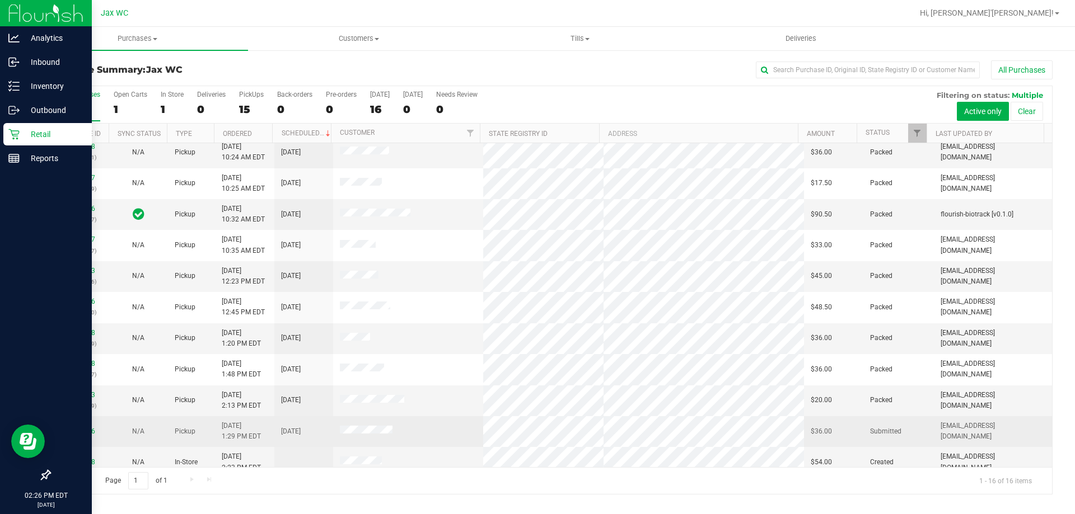
click at [76, 416] on td "11994146" at bounding box center [79, 431] width 59 height 31
click at [78, 428] on link "11994146" at bounding box center [79, 432] width 31 height 8
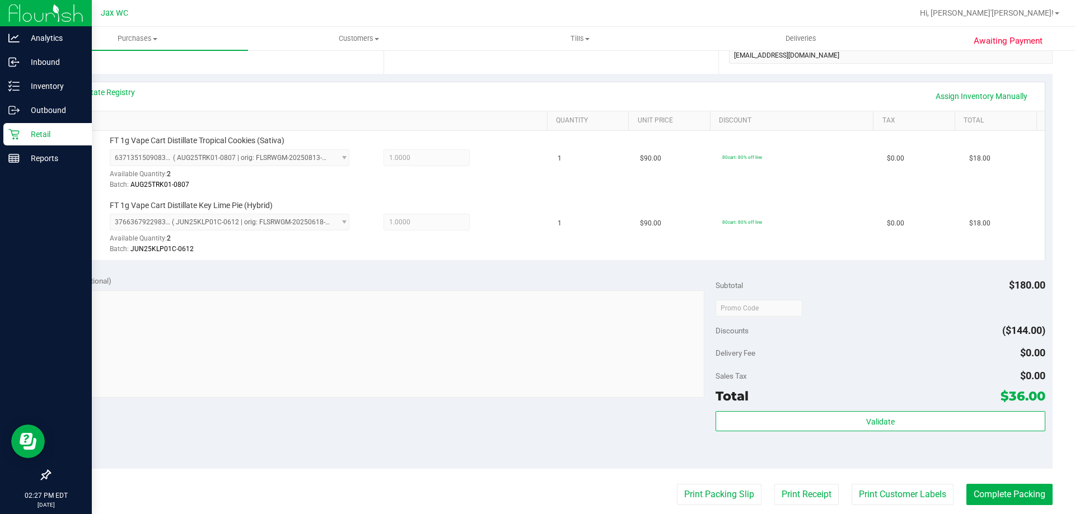
scroll to position [448, 0]
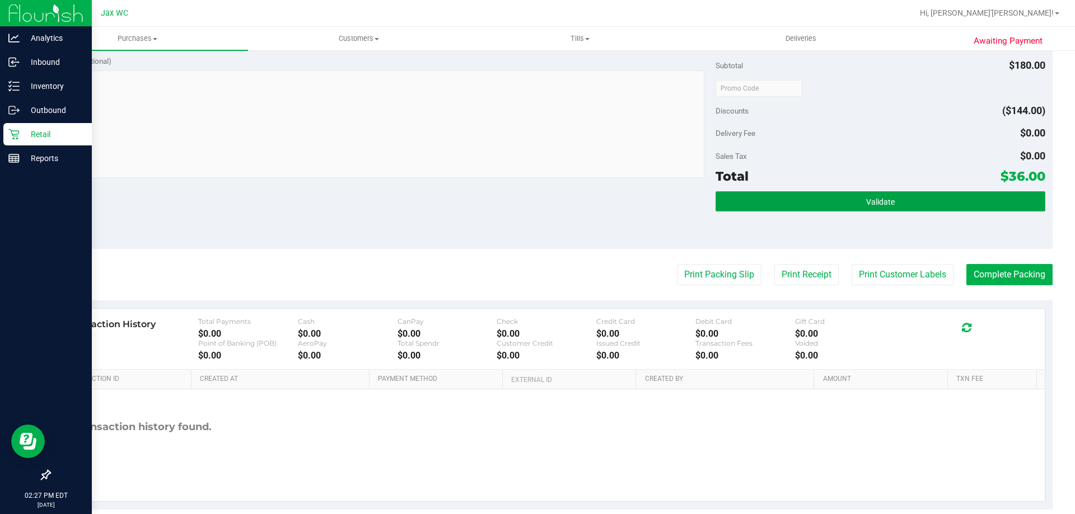
click at [841, 203] on button "Validate" at bounding box center [879, 201] width 329 height 20
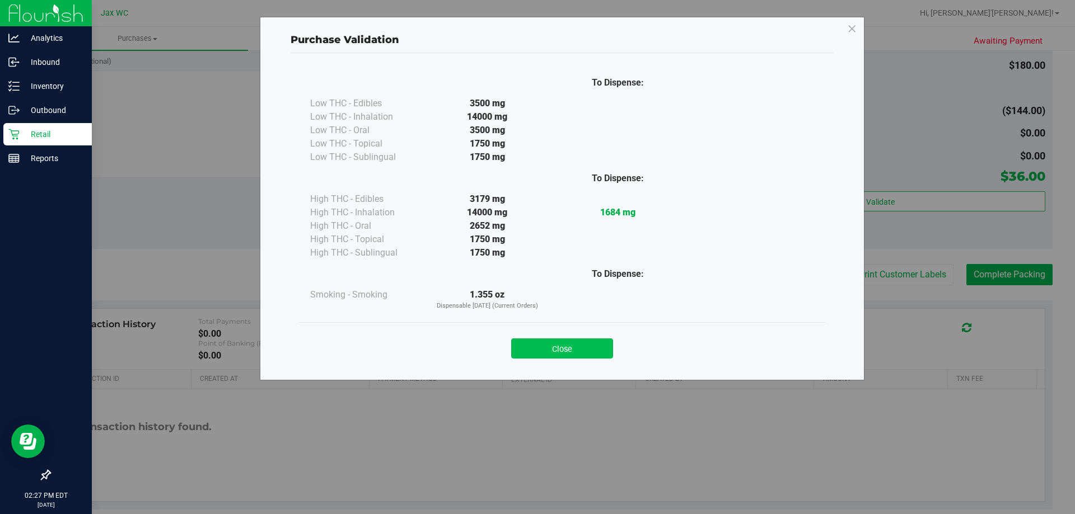
click at [596, 357] on button "Close" at bounding box center [562, 349] width 102 height 20
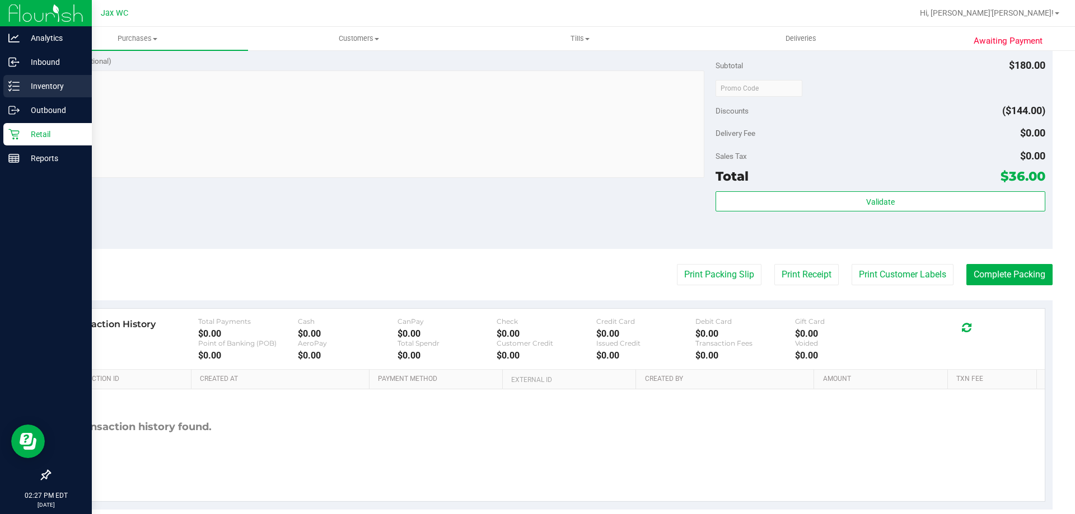
click at [40, 94] on div "Inventory" at bounding box center [47, 86] width 88 height 22
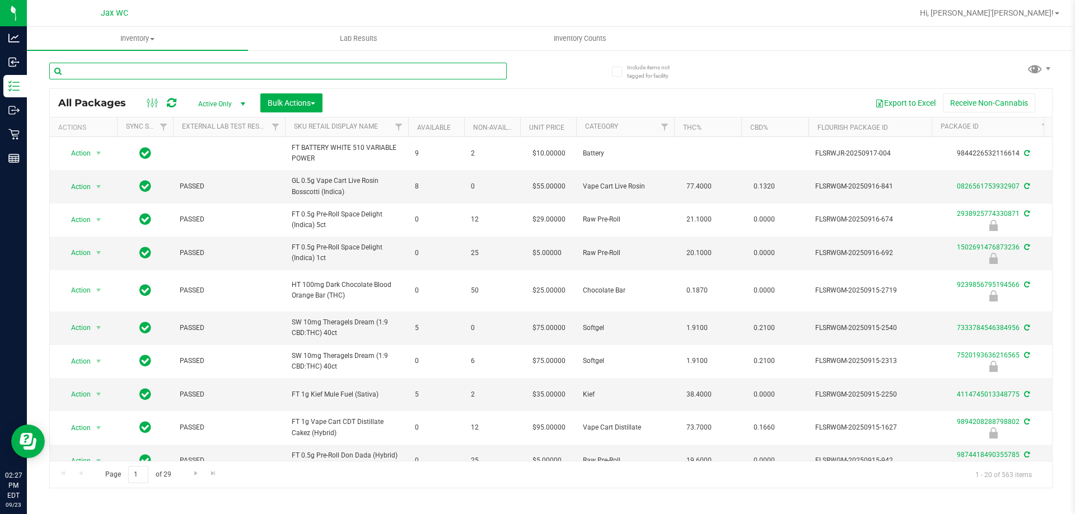
click at [227, 78] on input "text" at bounding box center [277, 71] width 457 height 17
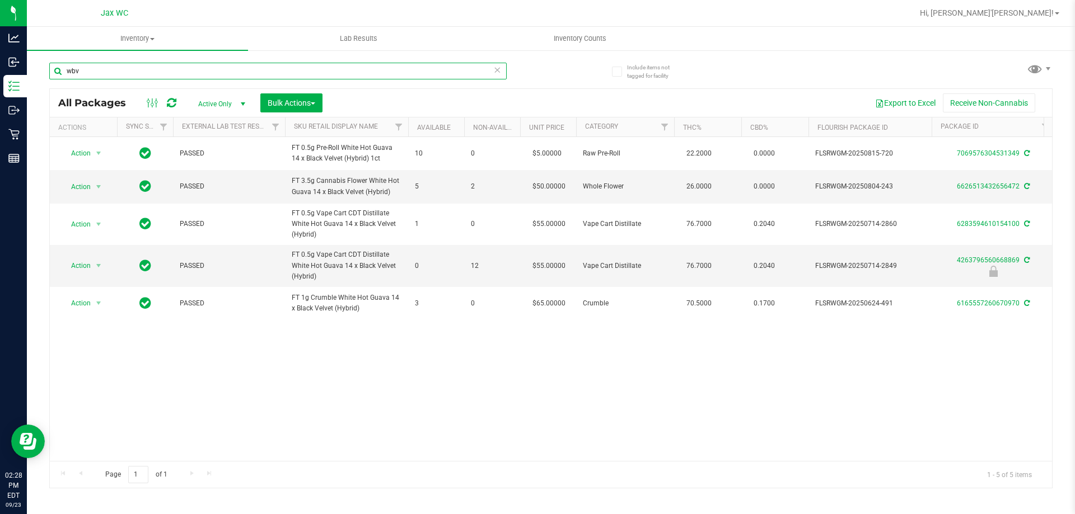
type input "wbv"
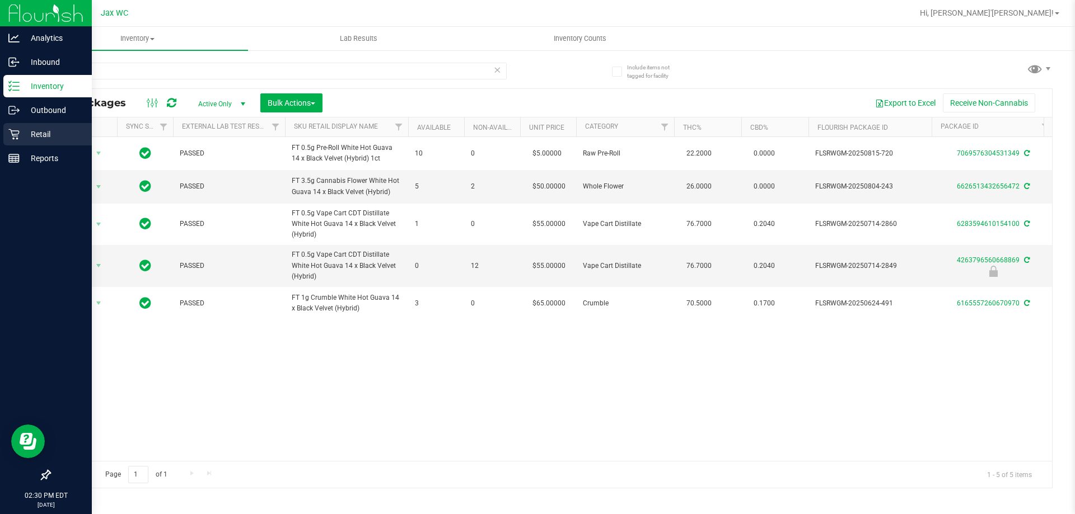
click at [18, 131] on icon at bounding box center [13, 134] width 11 height 11
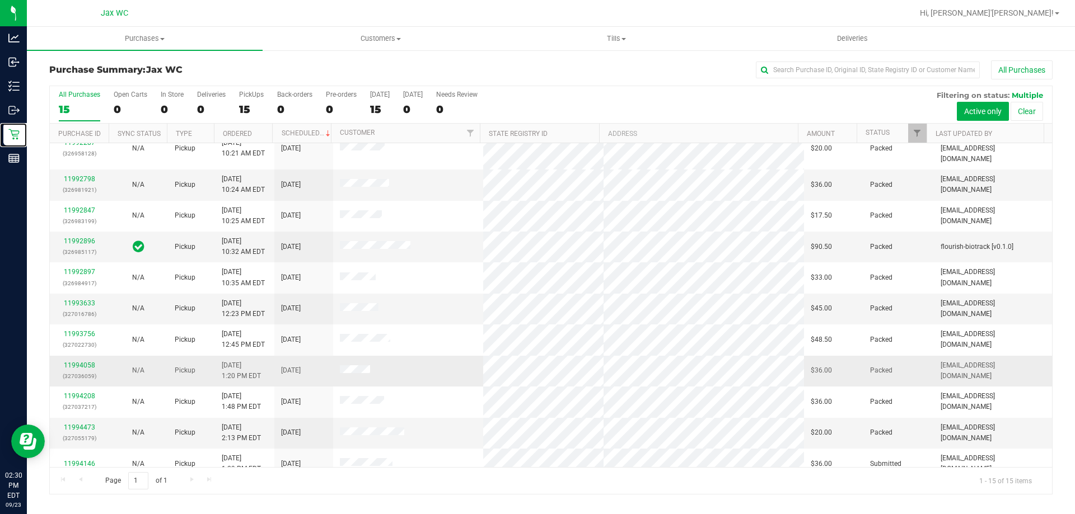
scroll to position [140, 0]
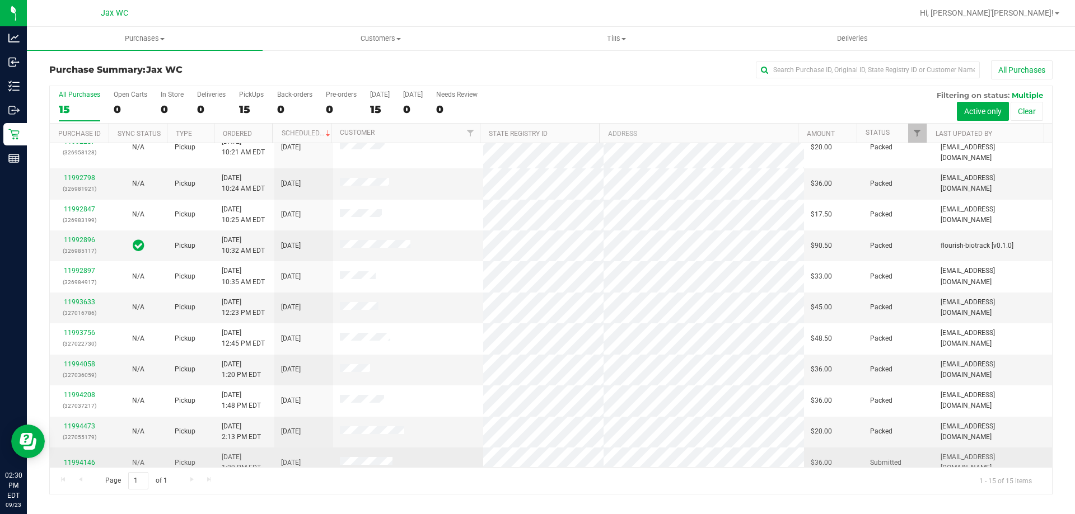
click at [92, 458] on div "11994146" at bounding box center [79, 463] width 45 height 11
click at [83, 459] on link "11994146" at bounding box center [79, 463] width 31 height 8
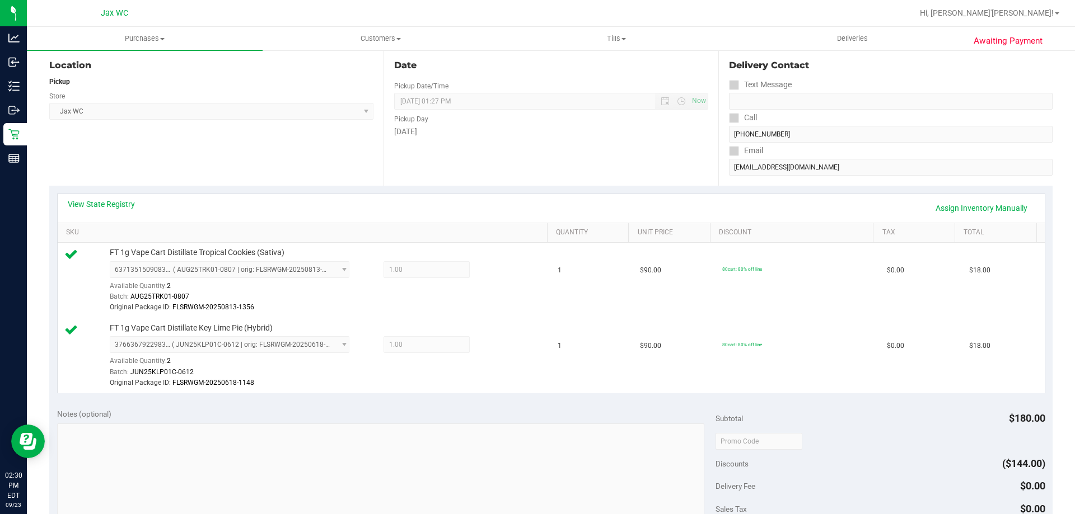
scroll to position [336, 0]
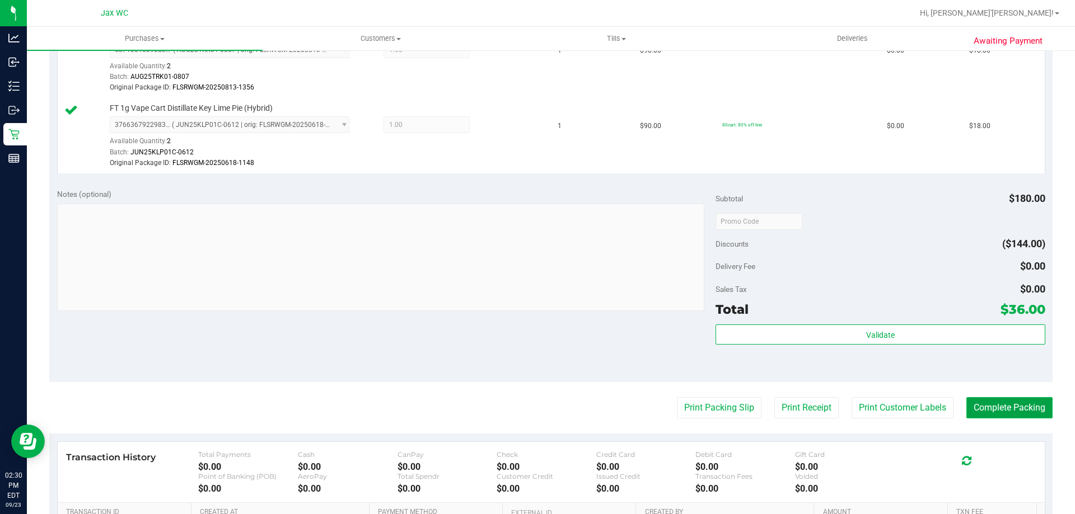
click at [990, 405] on button "Complete Packing" at bounding box center [1009, 407] width 86 height 21
